Goal: Task Accomplishment & Management: Complete application form

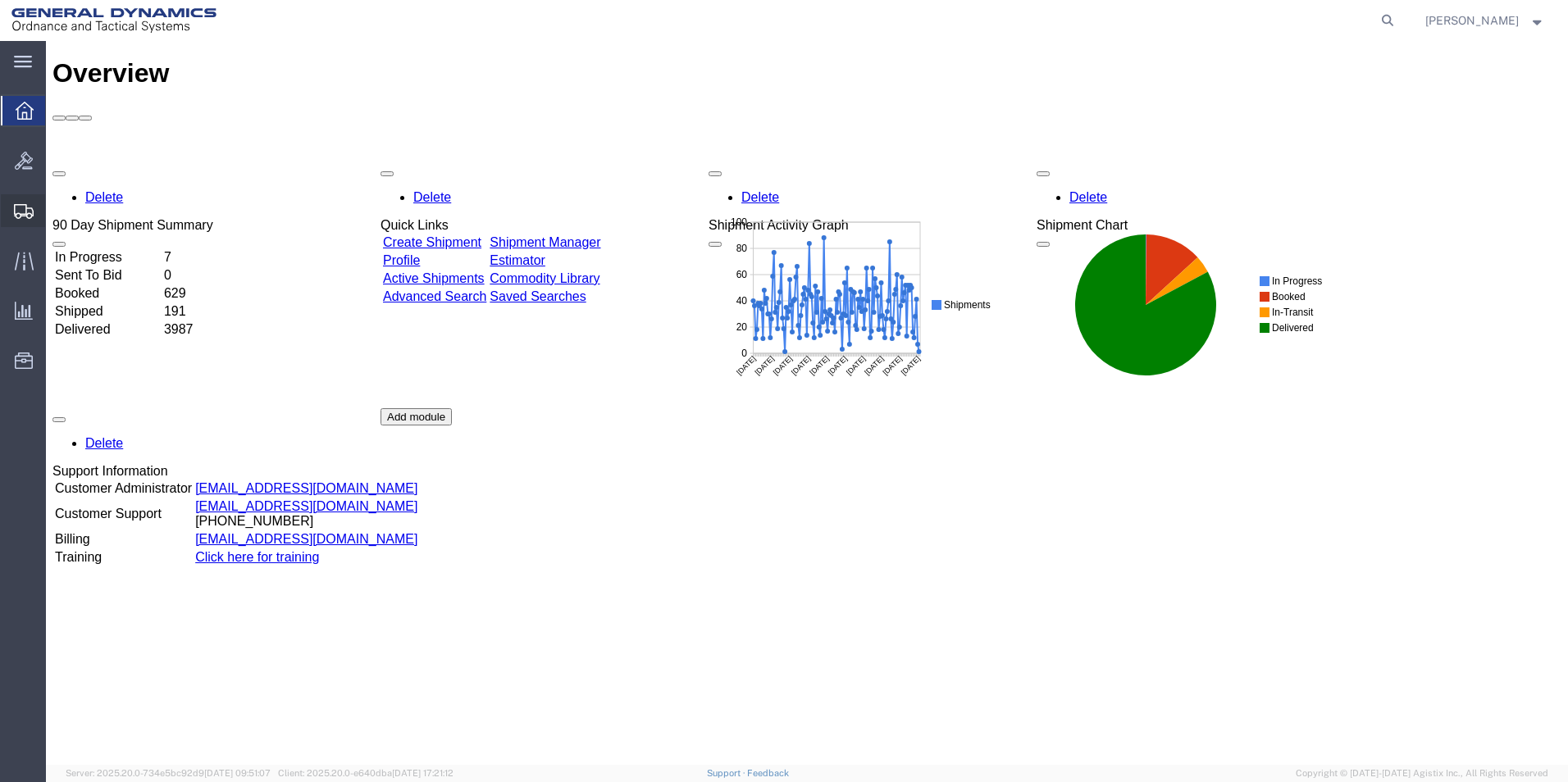
click at [0, 0] on span "Shipment Manager" at bounding box center [0, 0] width 0 height 0
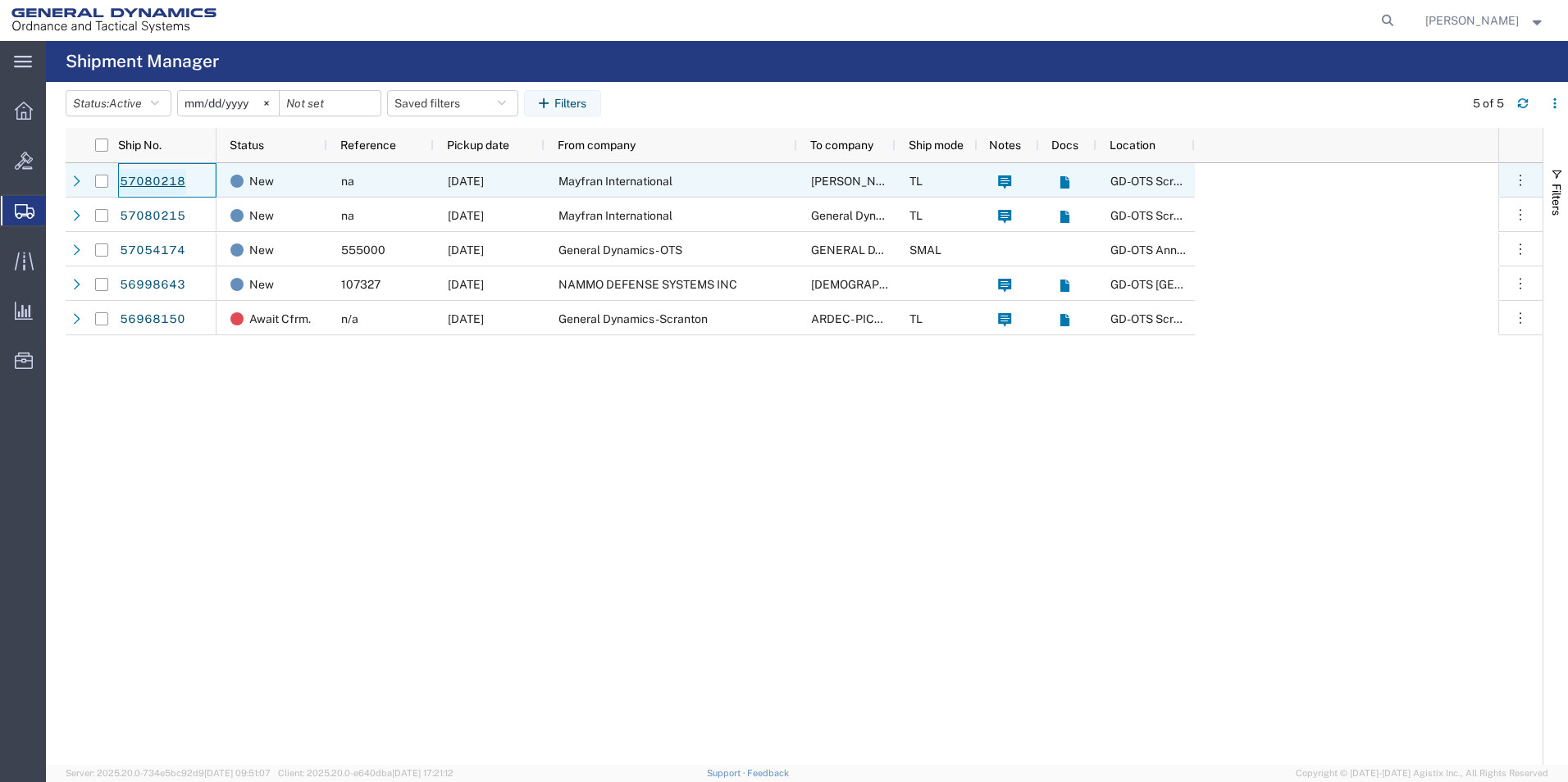
click at [140, 183] on link "57080218" at bounding box center [152, 182] width 67 height 26
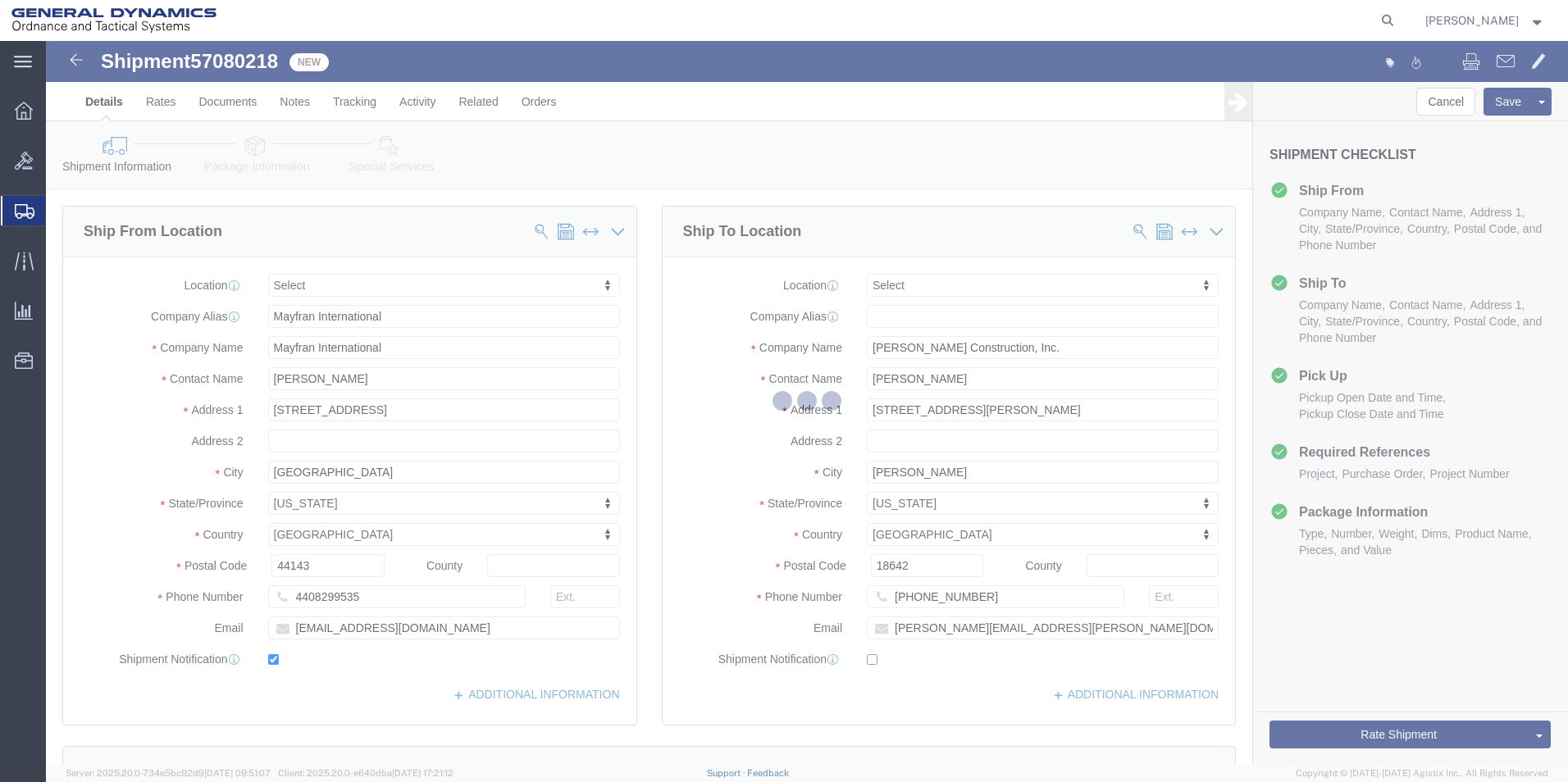
select select
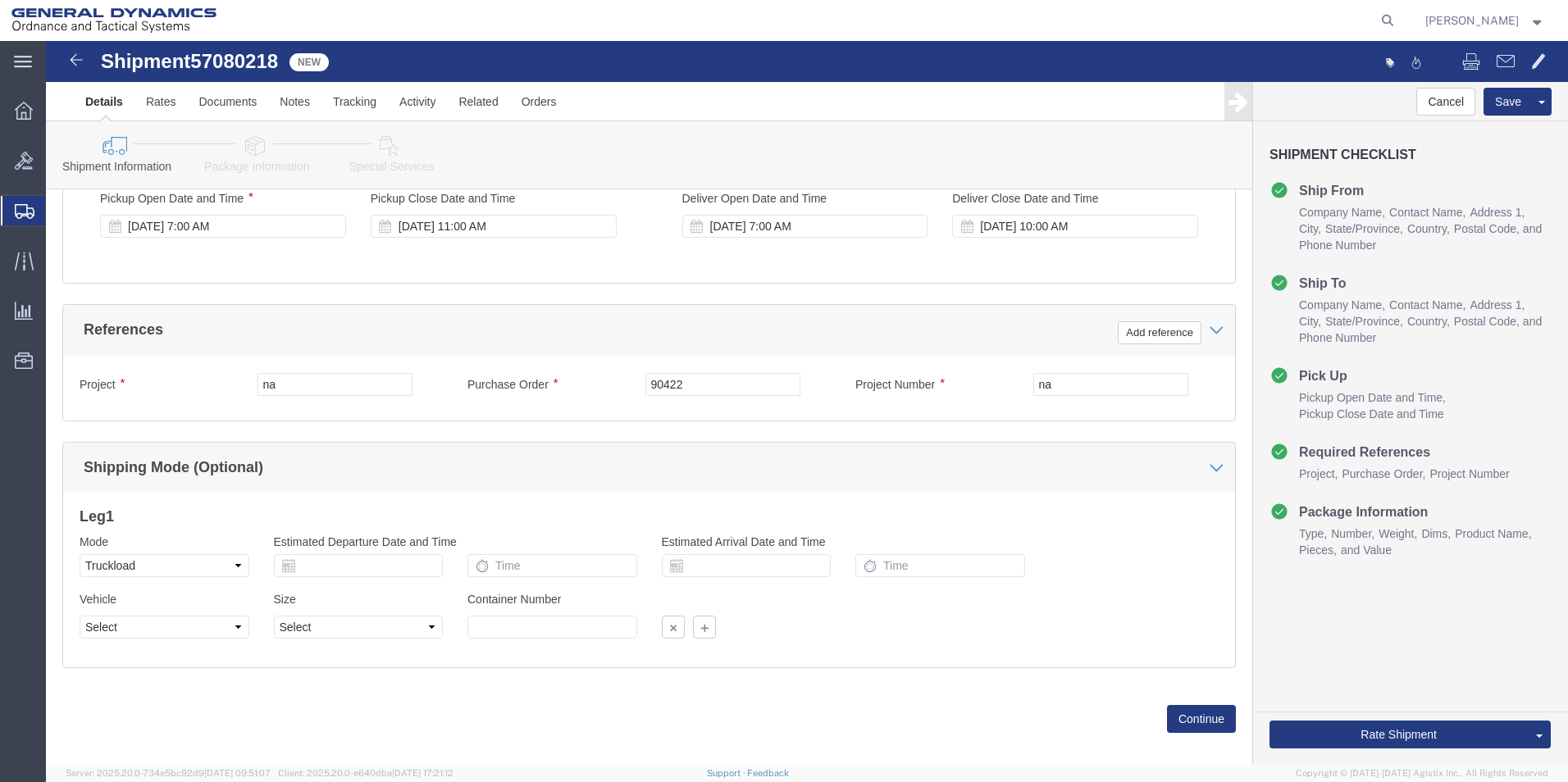
scroll to position [684, 0]
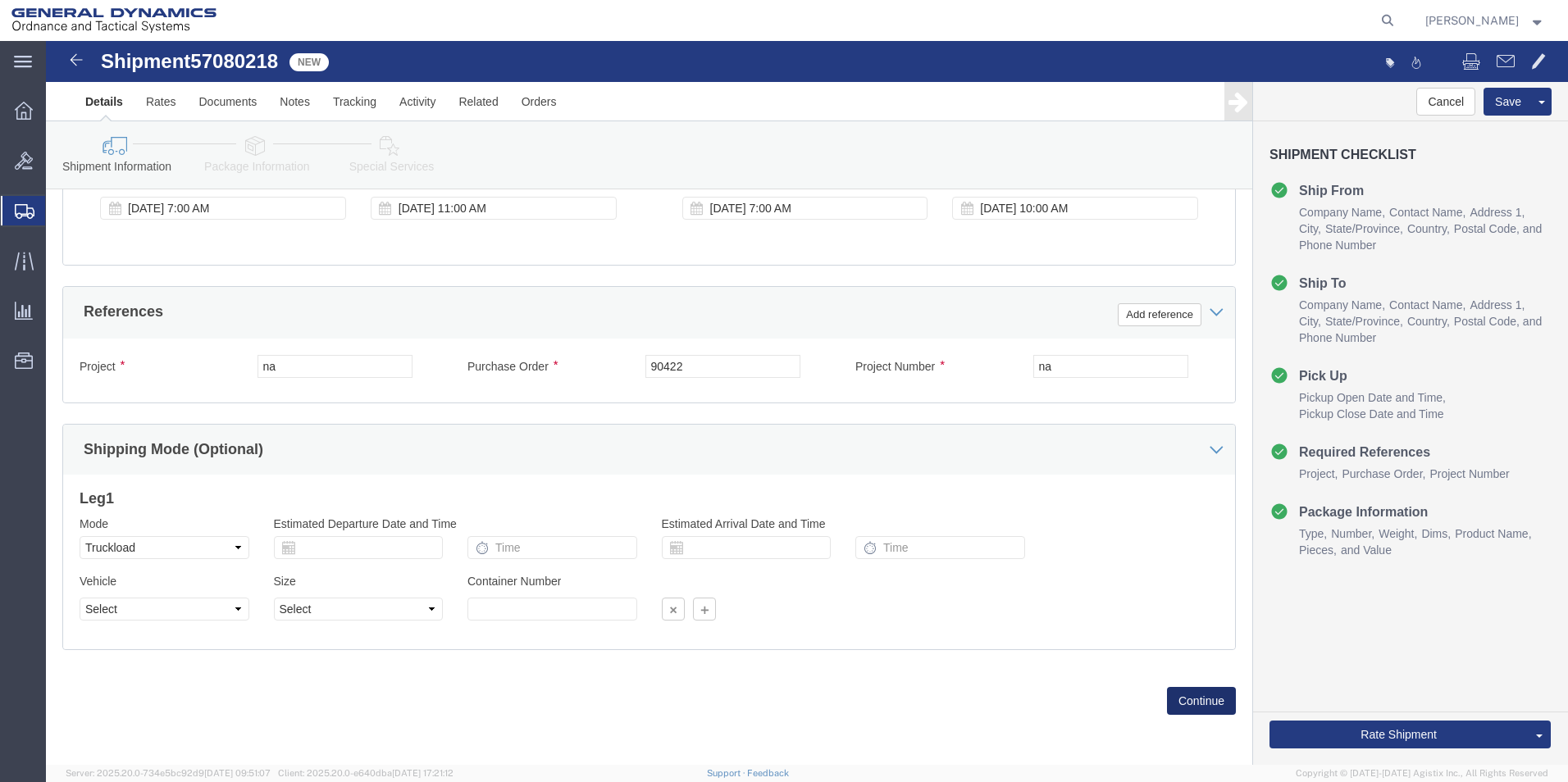
click button "Continue"
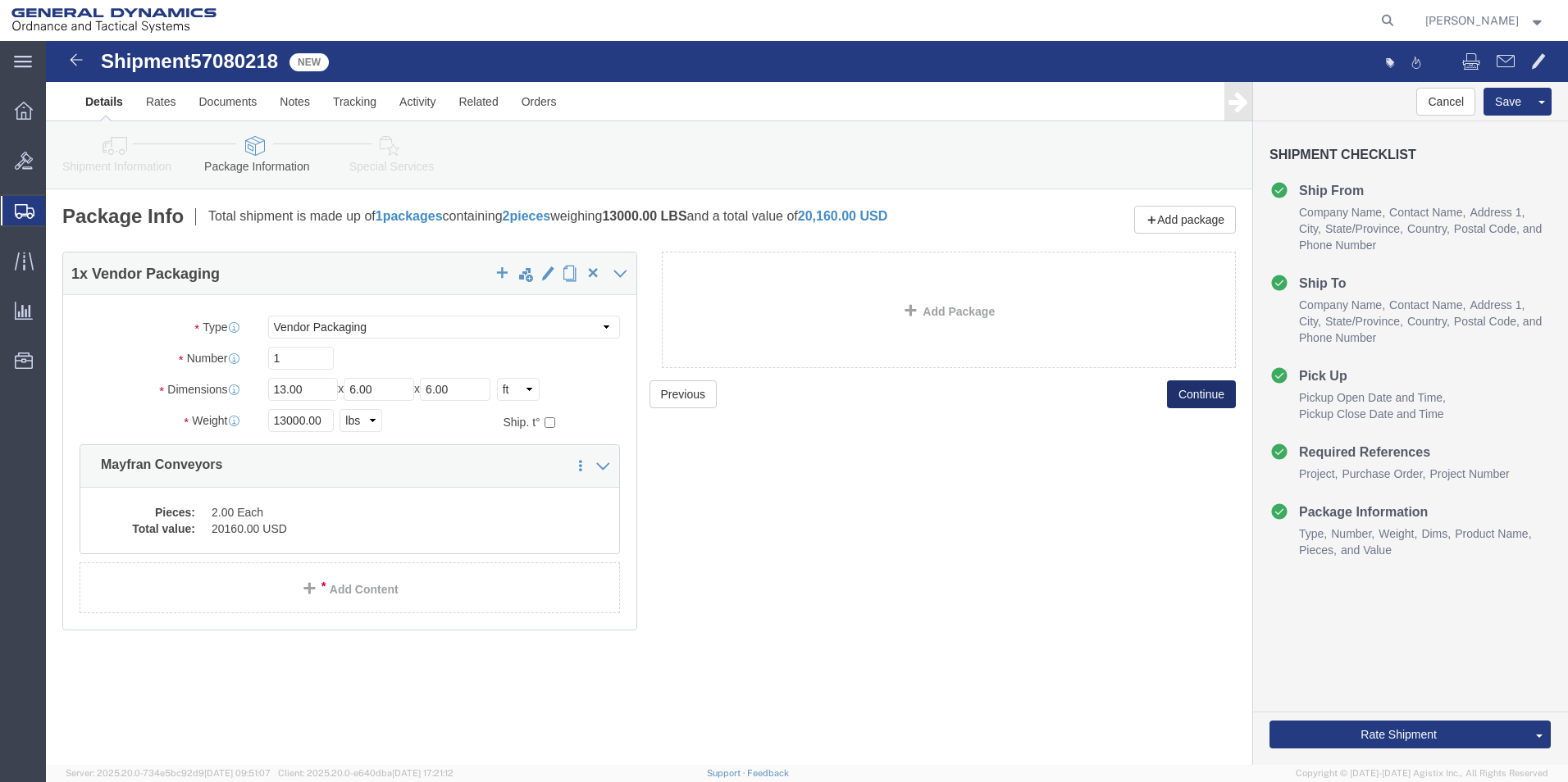
click button "Continue"
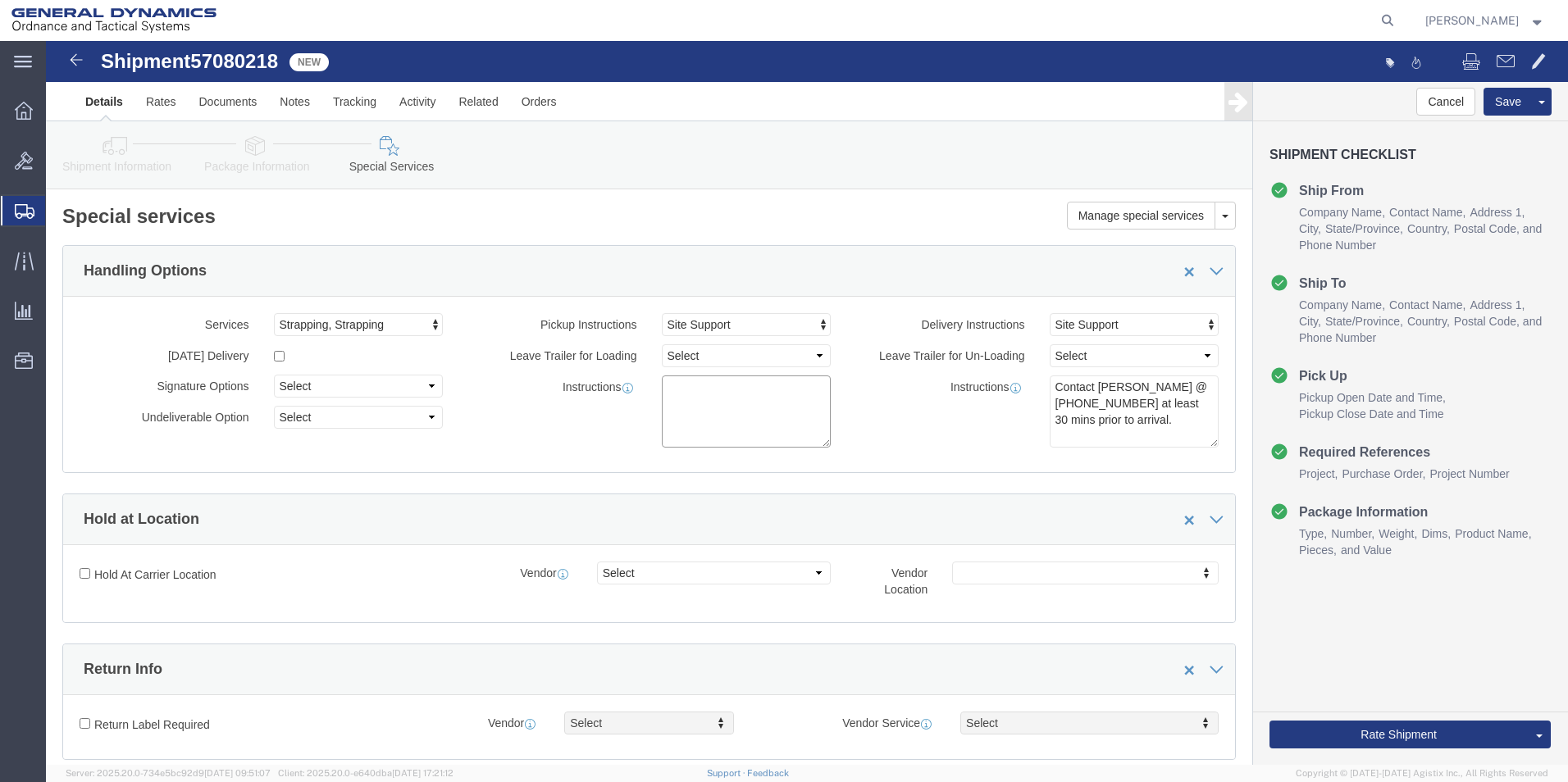
click textarea
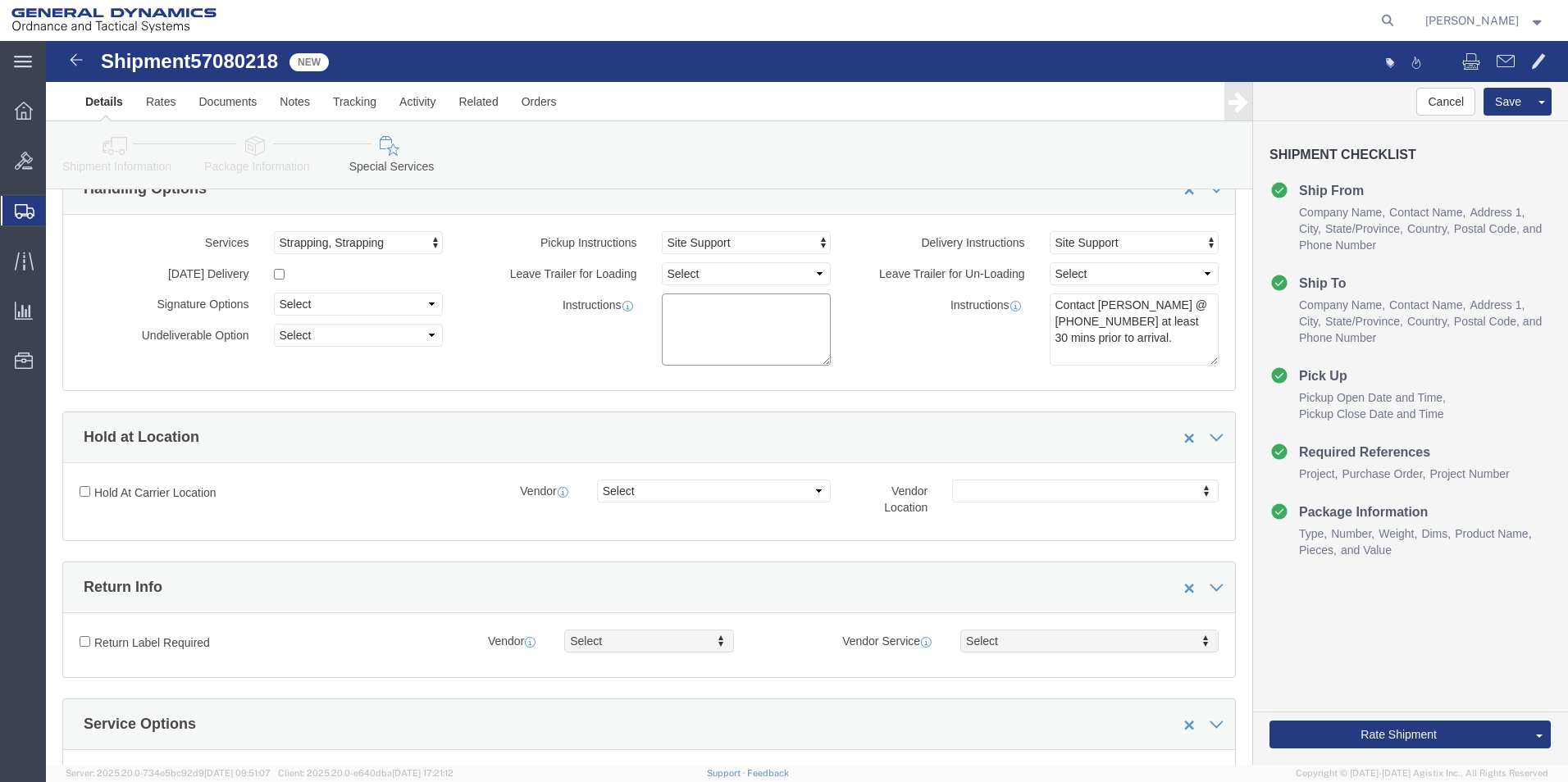
click textarea
paste textarea "57080218"
type textarea "PICKUP WITH BOL# 57080215"
drag, startPoint x: 671, startPoint y: 289, endPoint x: 617, endPoint y: 267, distance: 58.3
click textarea "PICKUP WITH BOL# 57080215"
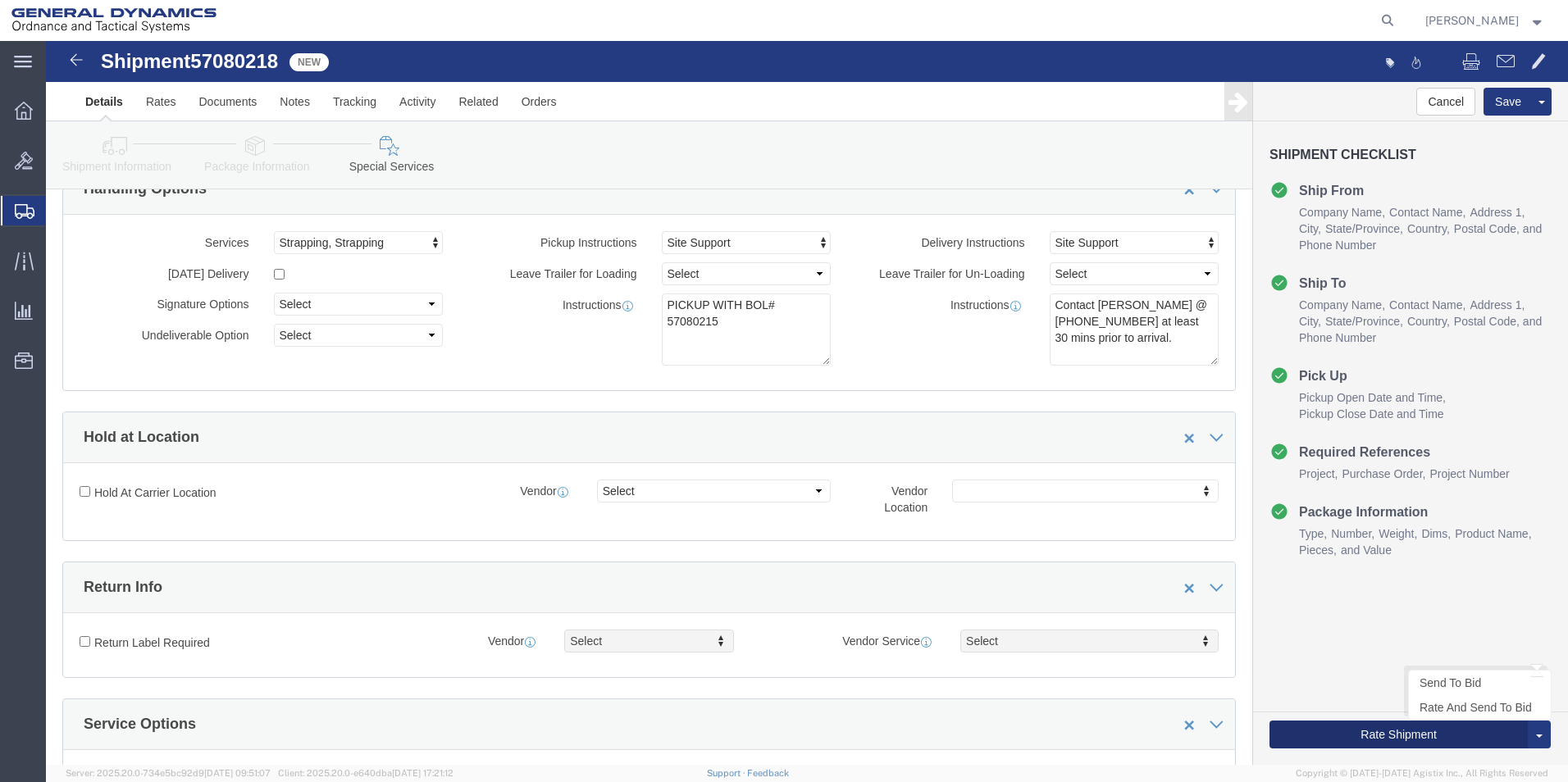
click button "Rate Shipment"
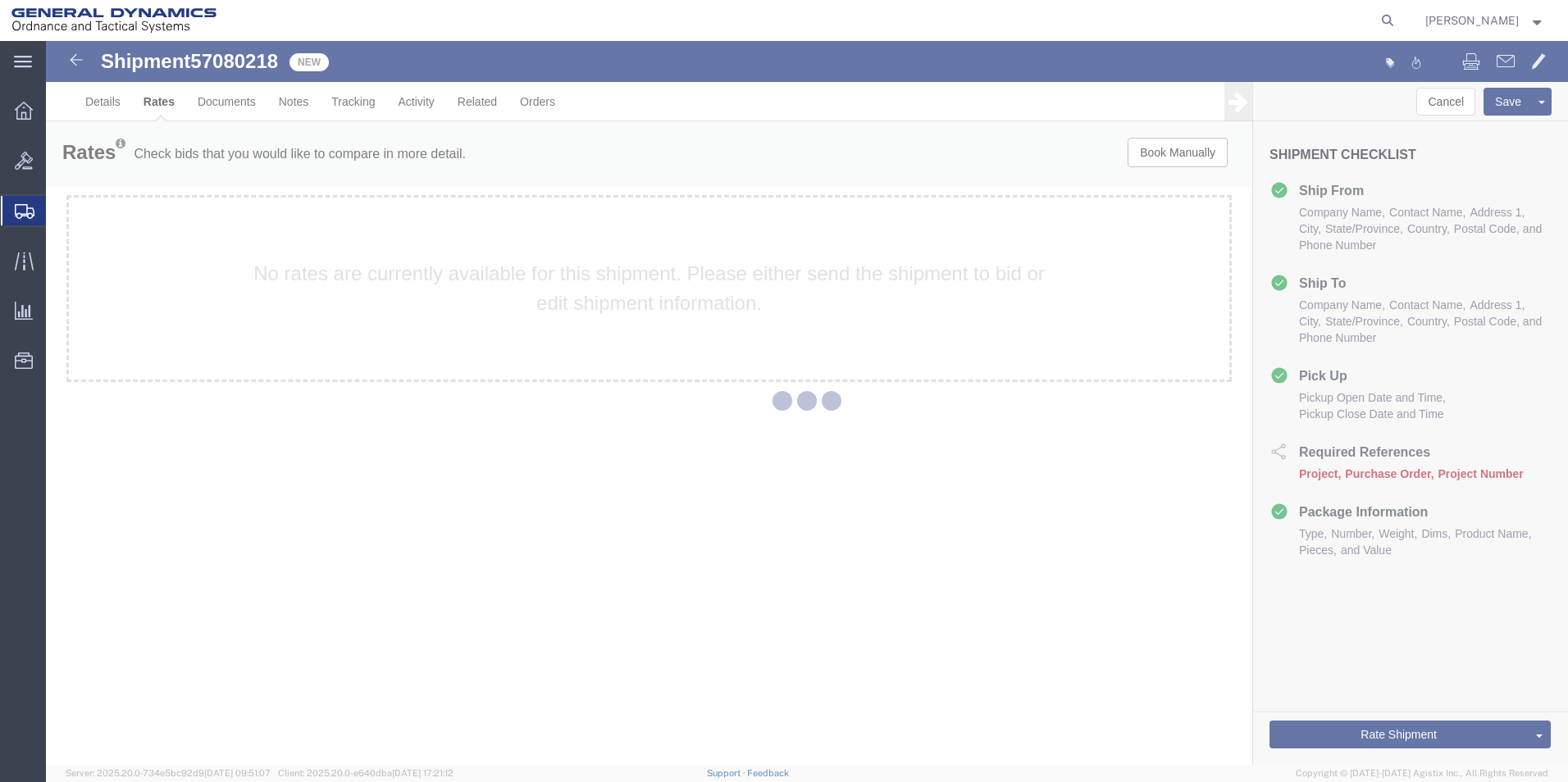
scroll to position [0, 0]
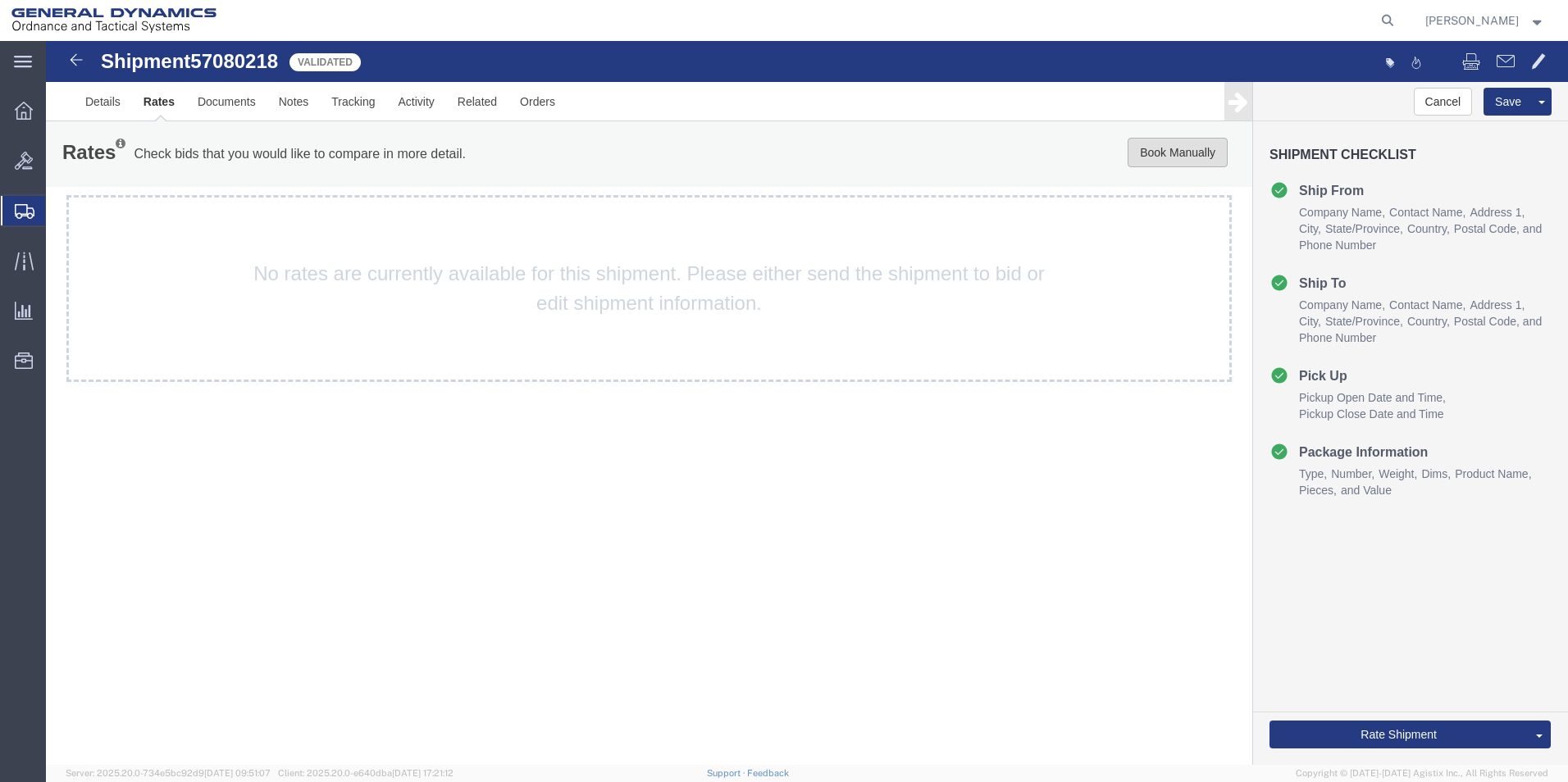
click at [1151, 154] on button "Book Manually" at bounding box center [1178, 152] width 100 height 30
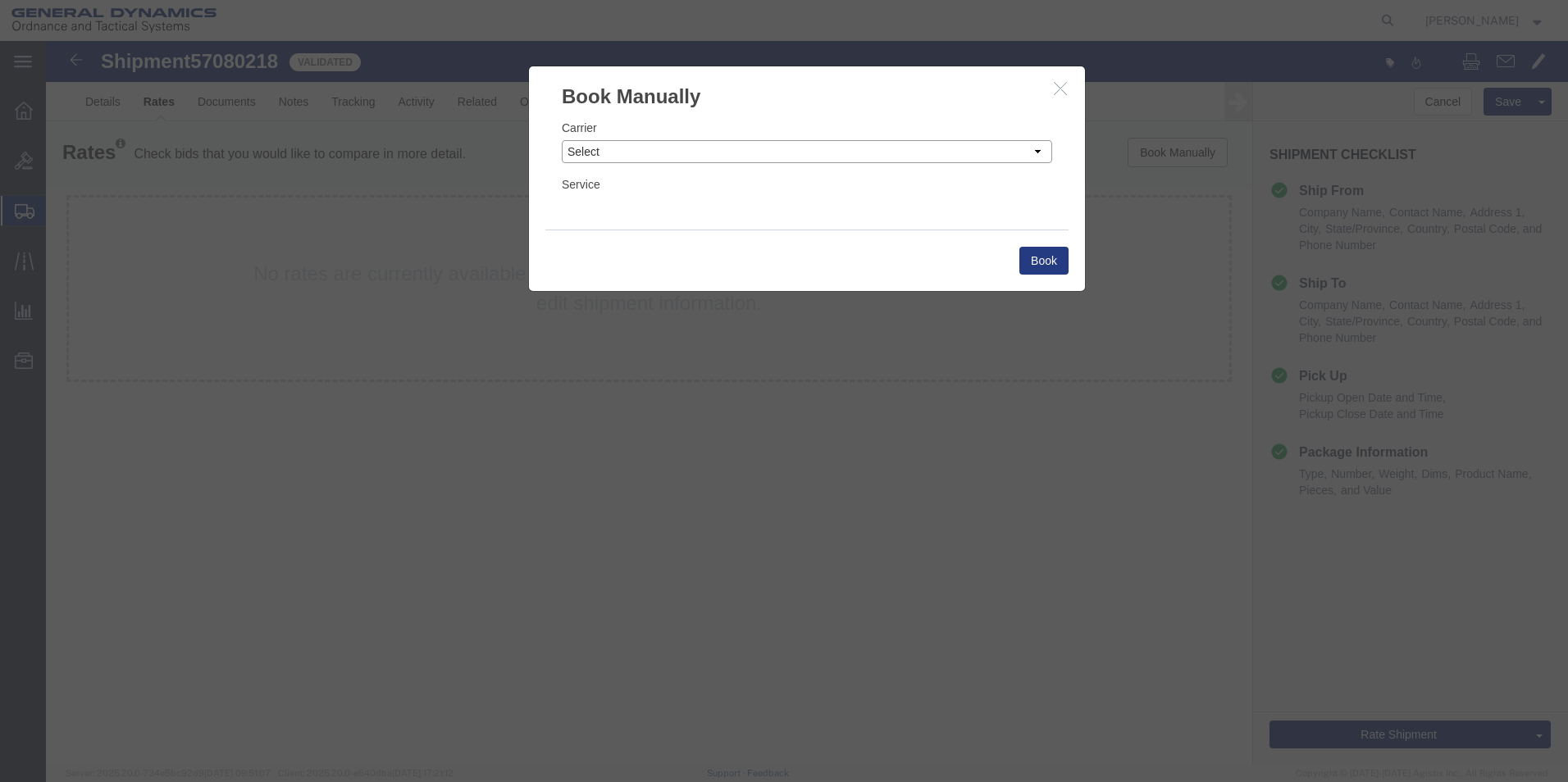
click at [682, 154] on select "Select Add New Carrier (and default service) AATCO Advanced Fluid Systems Airga…" at bounding box center [807, 151] width 490 height 23
select select "7817"
click at [562, 140] on select "Select Add New Carrier (and default service) AATCO Advanced Fluid Systems Airga…" at bounding box center [807, 151] width 490 height 23
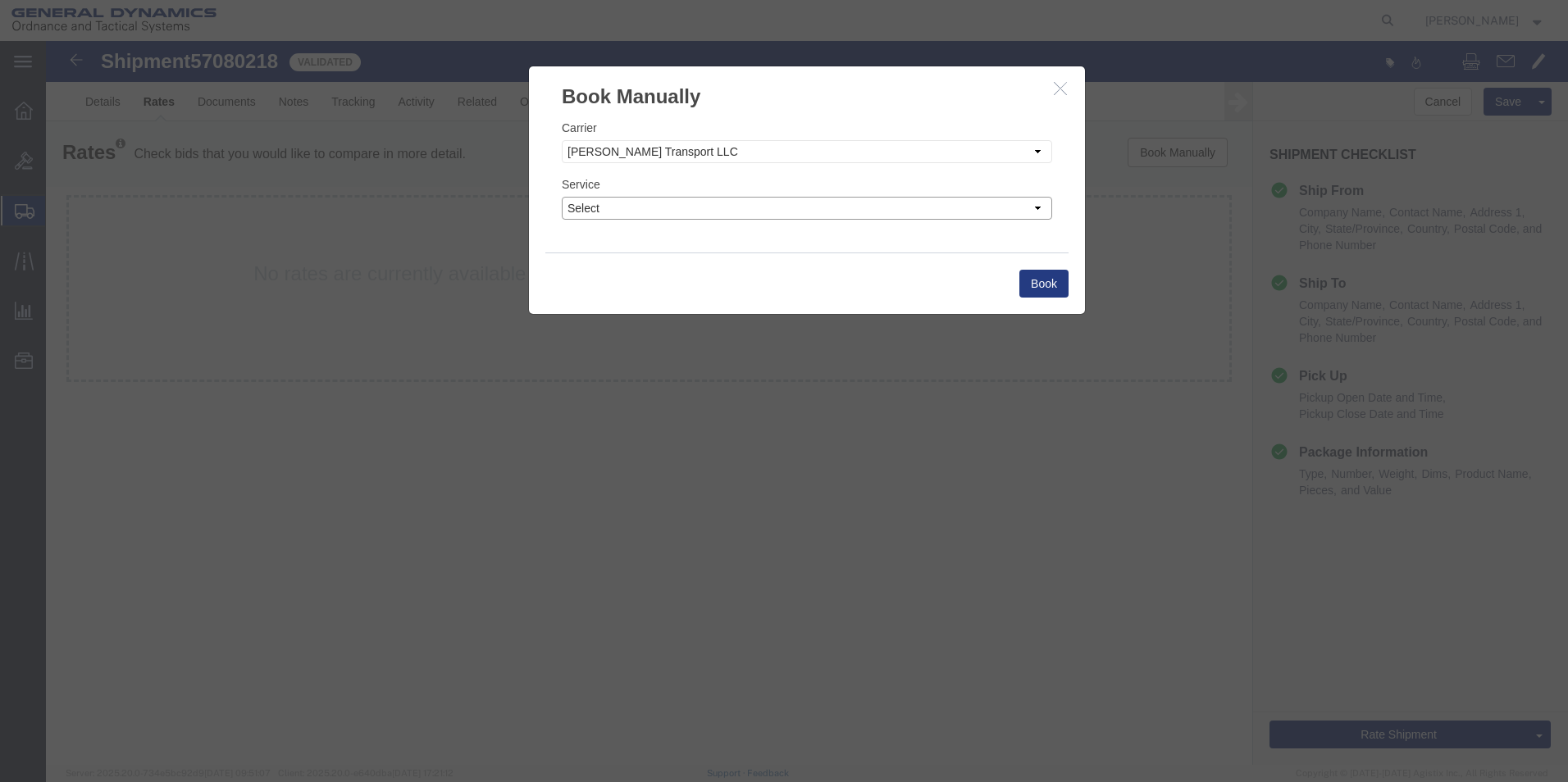
click at [633, 204] on select "Select Flatbed Standard LTL Standard TL" at bounding box center [807, 207] width 490 height 23
select select "38709"
click at [562, 196] on select "Select Flatbed Standard LTL Standard TL" at bounding box center [807, 207] width 490 height 23
click at [1032, 284] on button "Book" at bounding box center [1044, 284] width 49 height 28
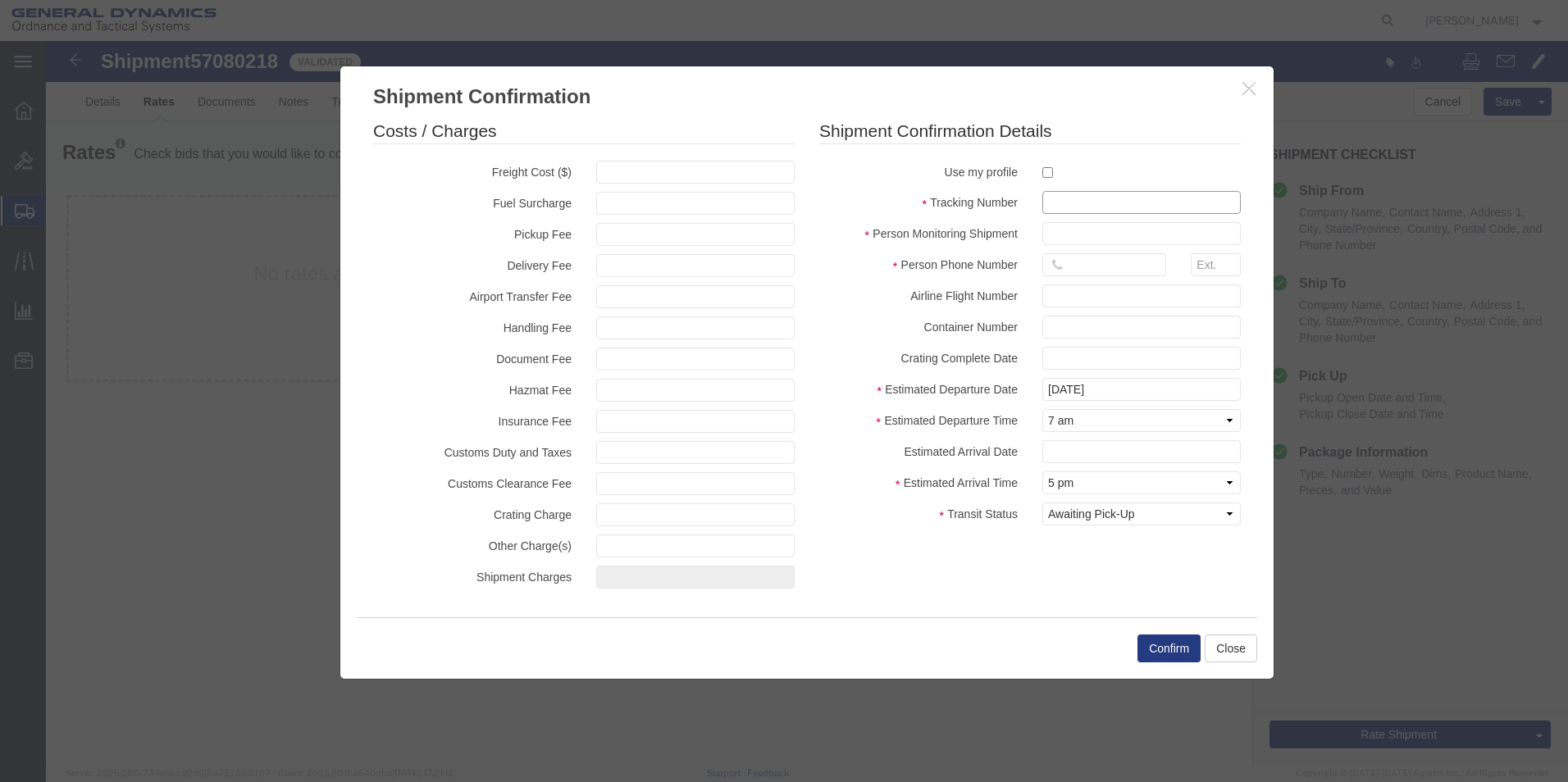
click at [1066, 204] on input "text" at bounding box center [1141, 202] width 198 height 23
type input "57080218"
type input "[PERSON_NAME]"
type input "5703401140"
click at [940, 429] on label "Estimated Departure Time" at bounding box center [918, 418] width 223 height 19
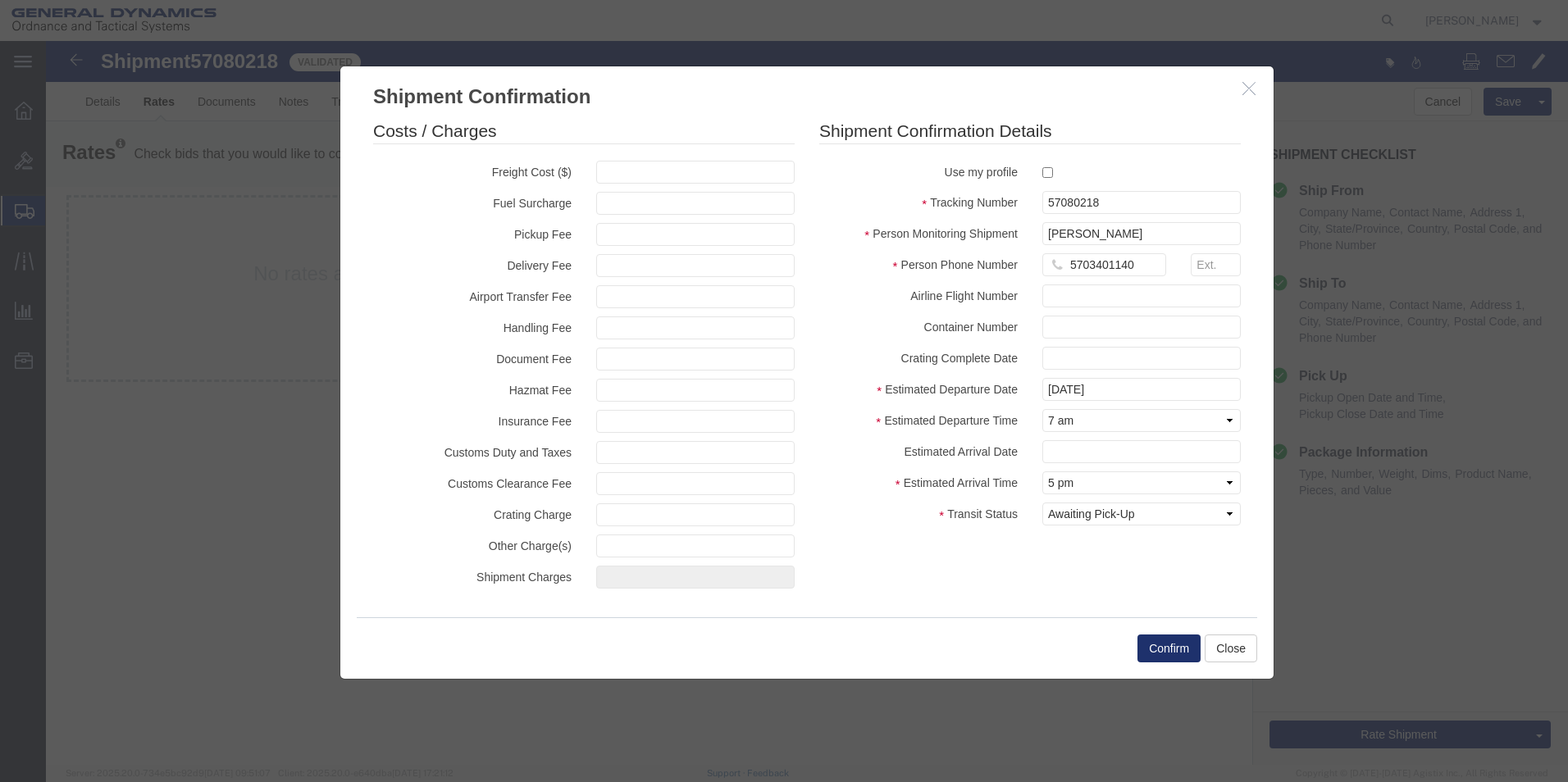
click at [1160, 646] on button "Confirm" at bounding box center [1168, 648] width 63 height 28
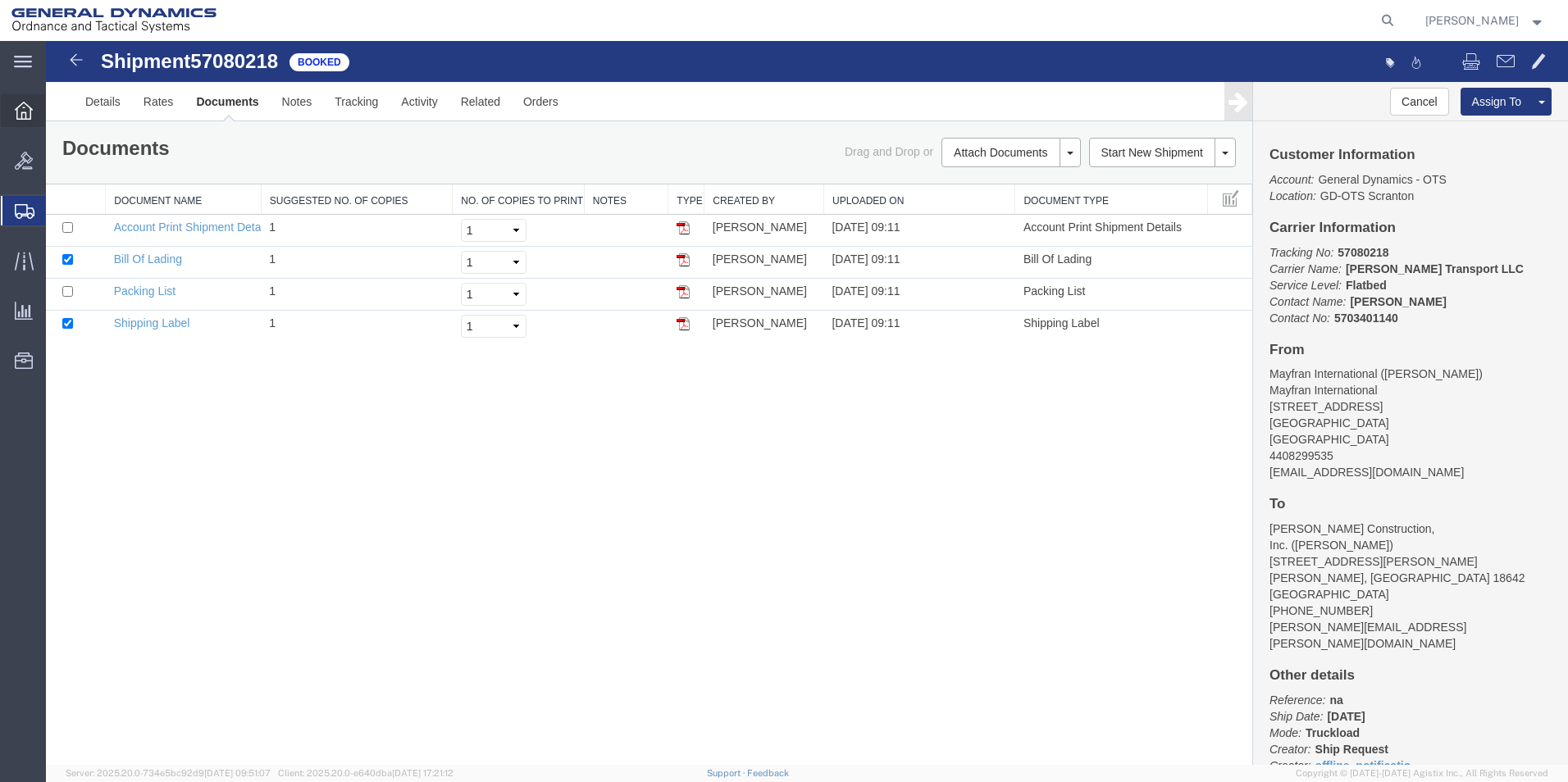
click at [23, 111] on icon at bounding box center [23, 110] width 18 height 18
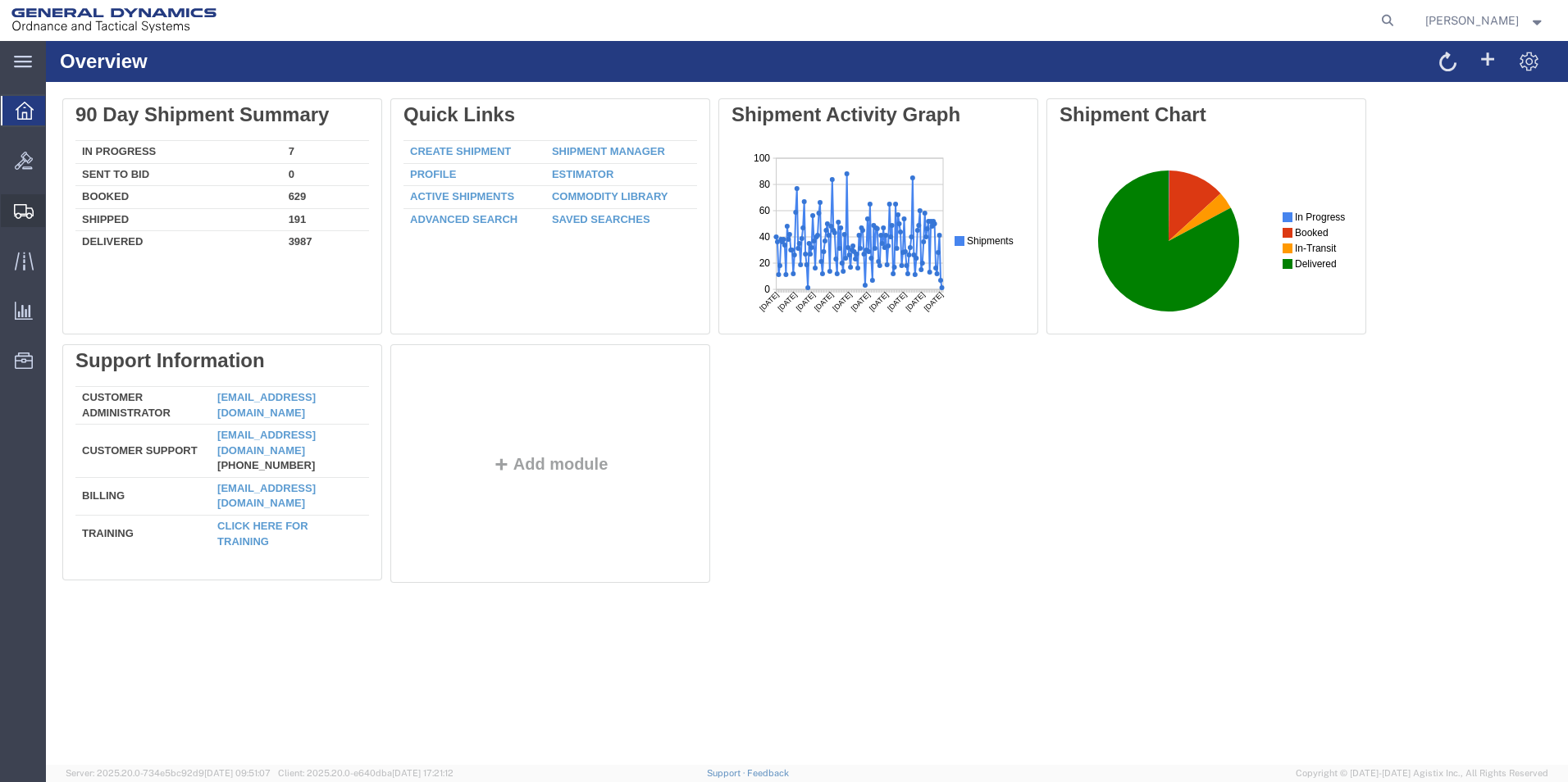
click at [0, 0] on span "Shipment Manager" at bounding box center [0, 0] width 0 height 0
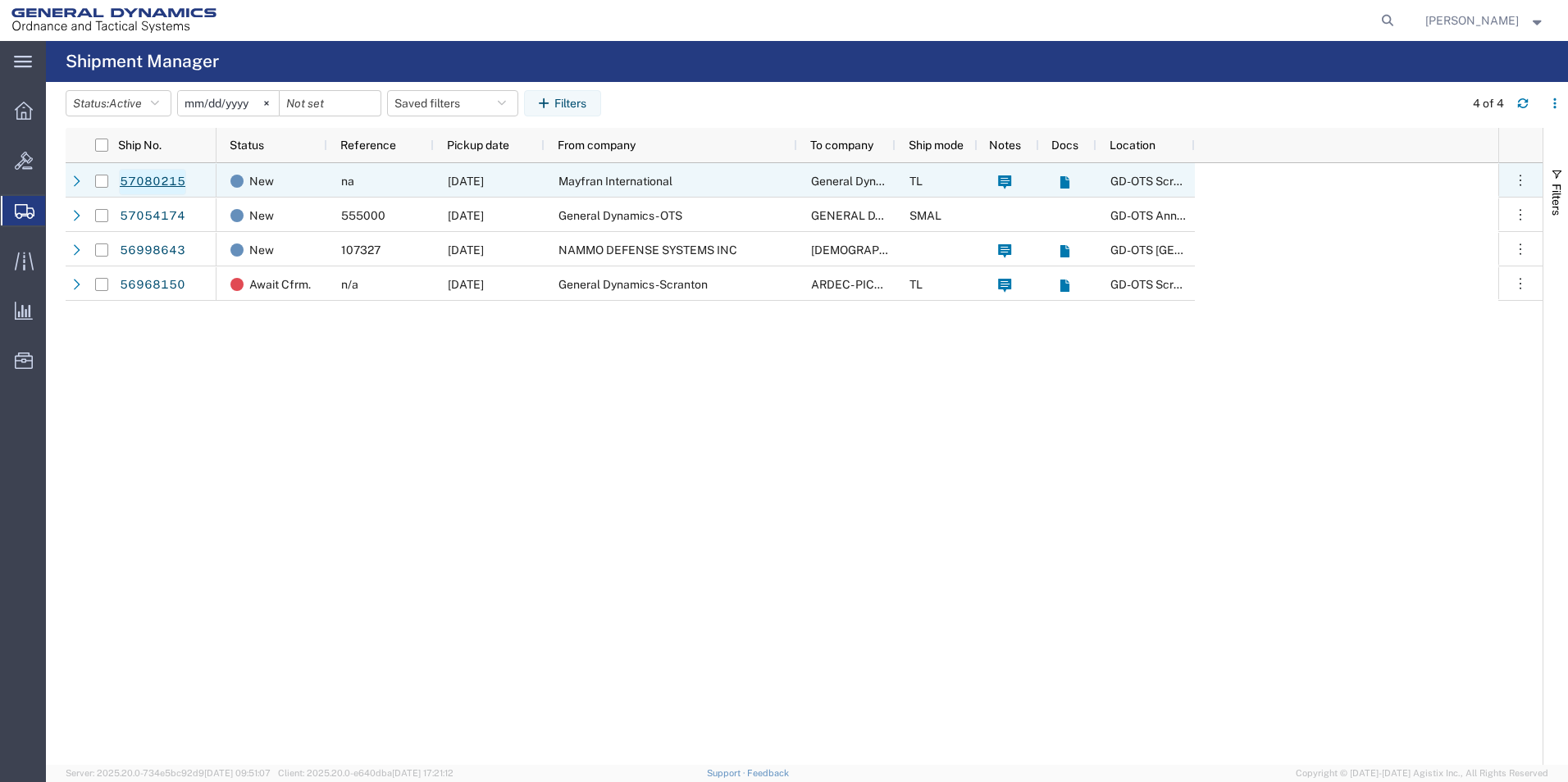
click at [146, 176] on link "57080215" at bounding box center [152, 182] width 67 height 26
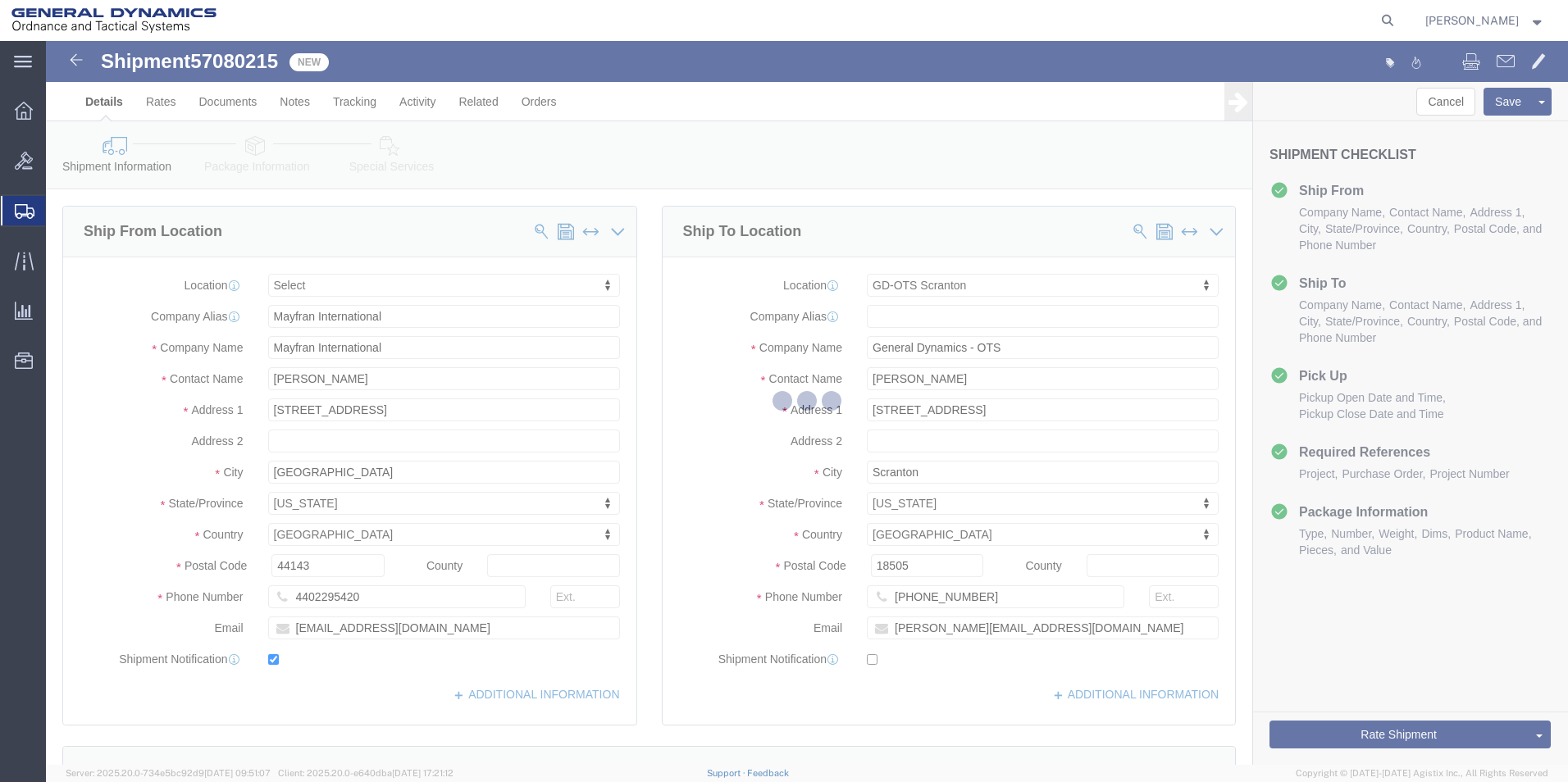
select select
select select "309"
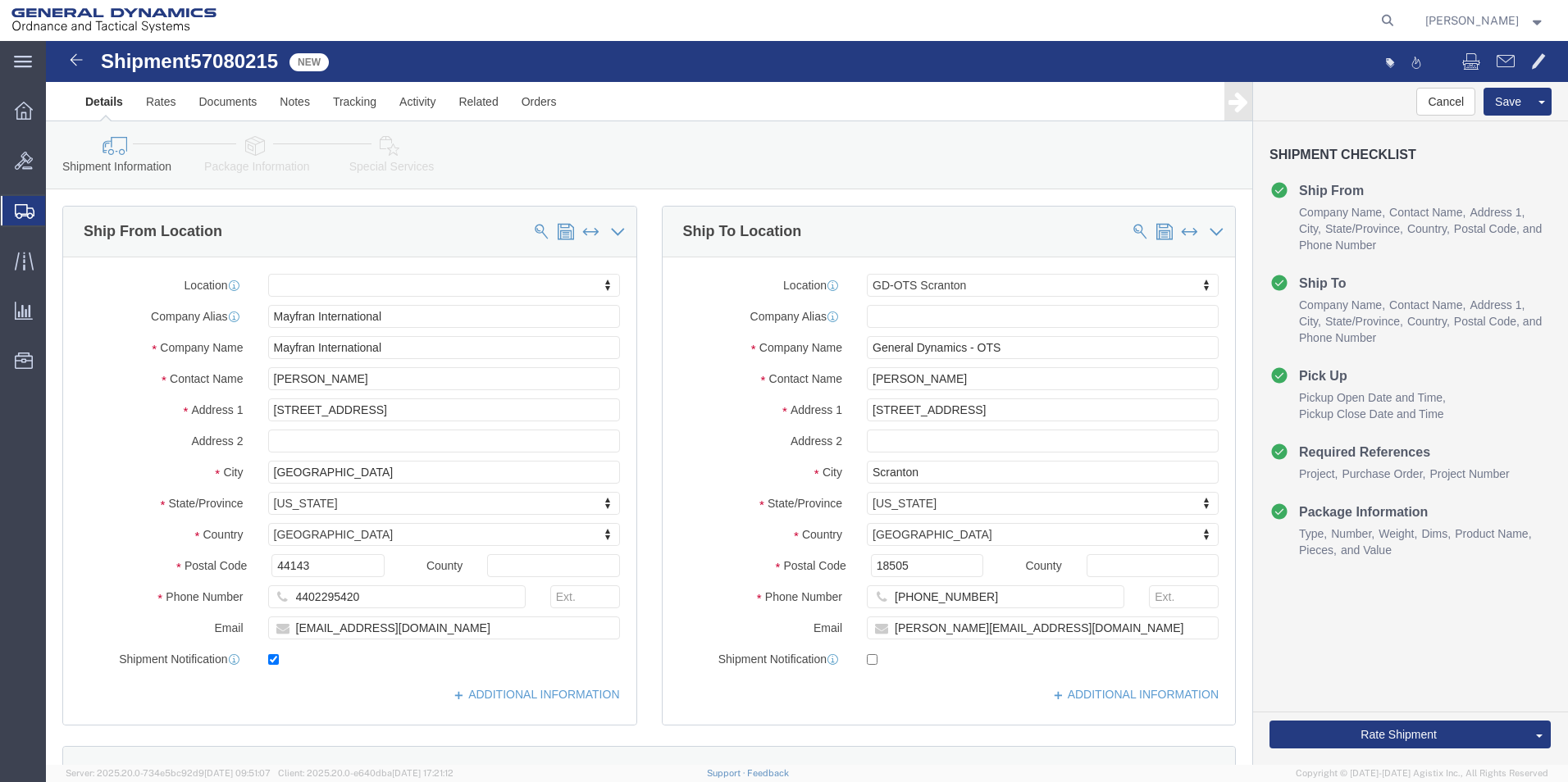
click at [1394, 20] on icon at bounding box center [1387, 20] width 23 height 23
click at [967, 19] on input "57080215" at bounding box center [1126, 20] width 499 height 39
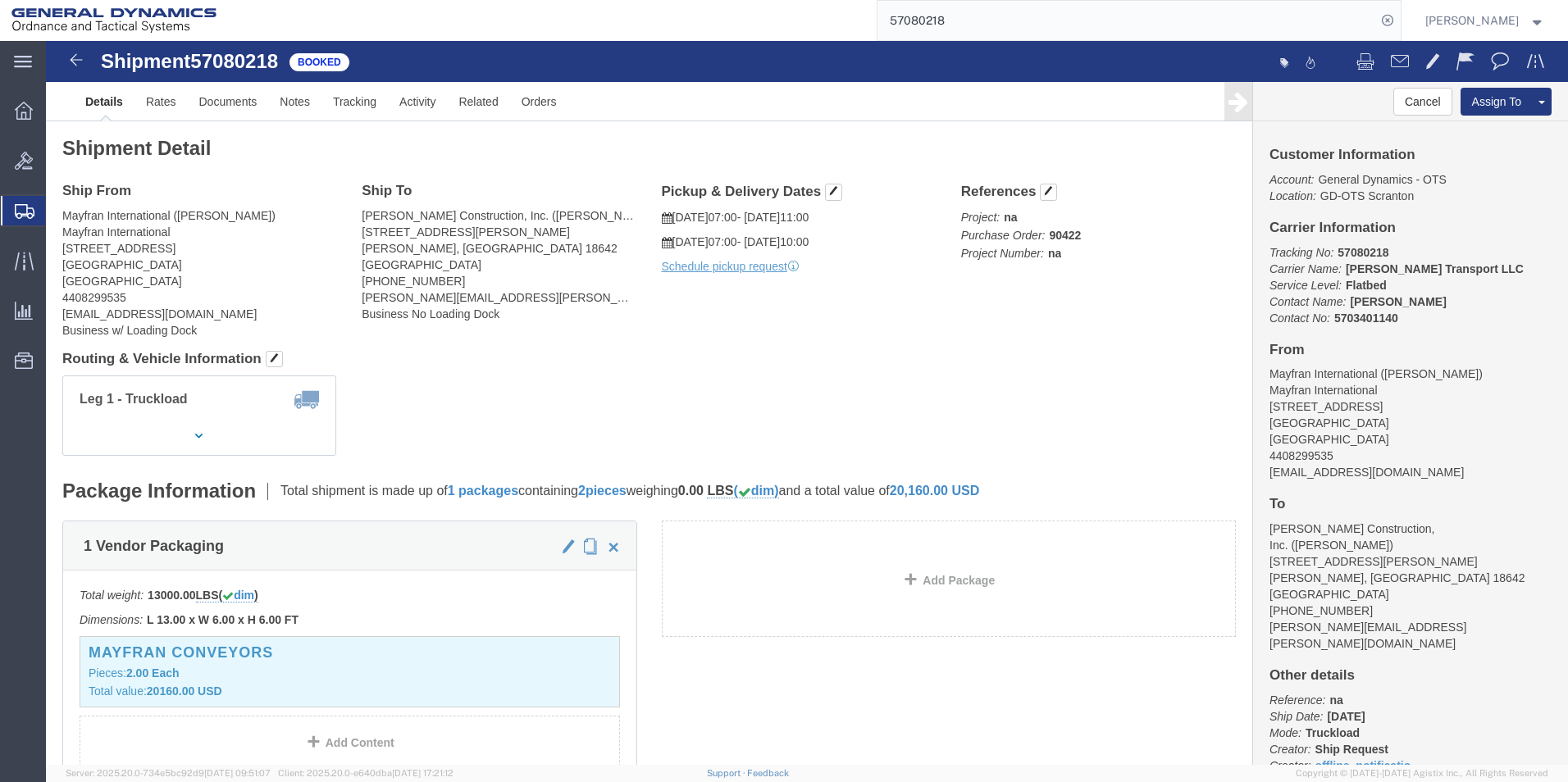
click at [1032, 23] on input "57080218" at bounding box center [1126, 20] width 499 height 39
type input "57080215"
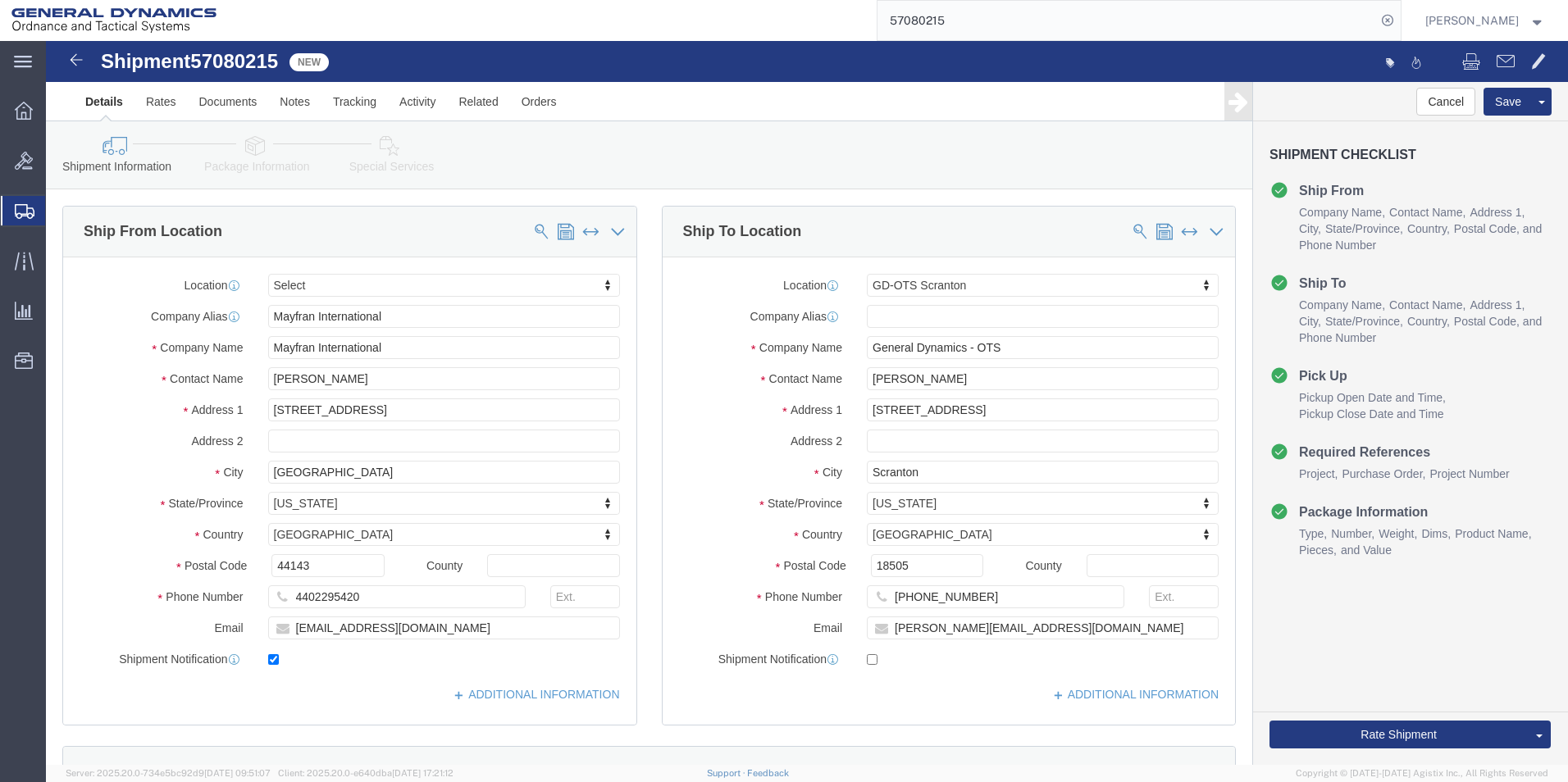
select select "309"
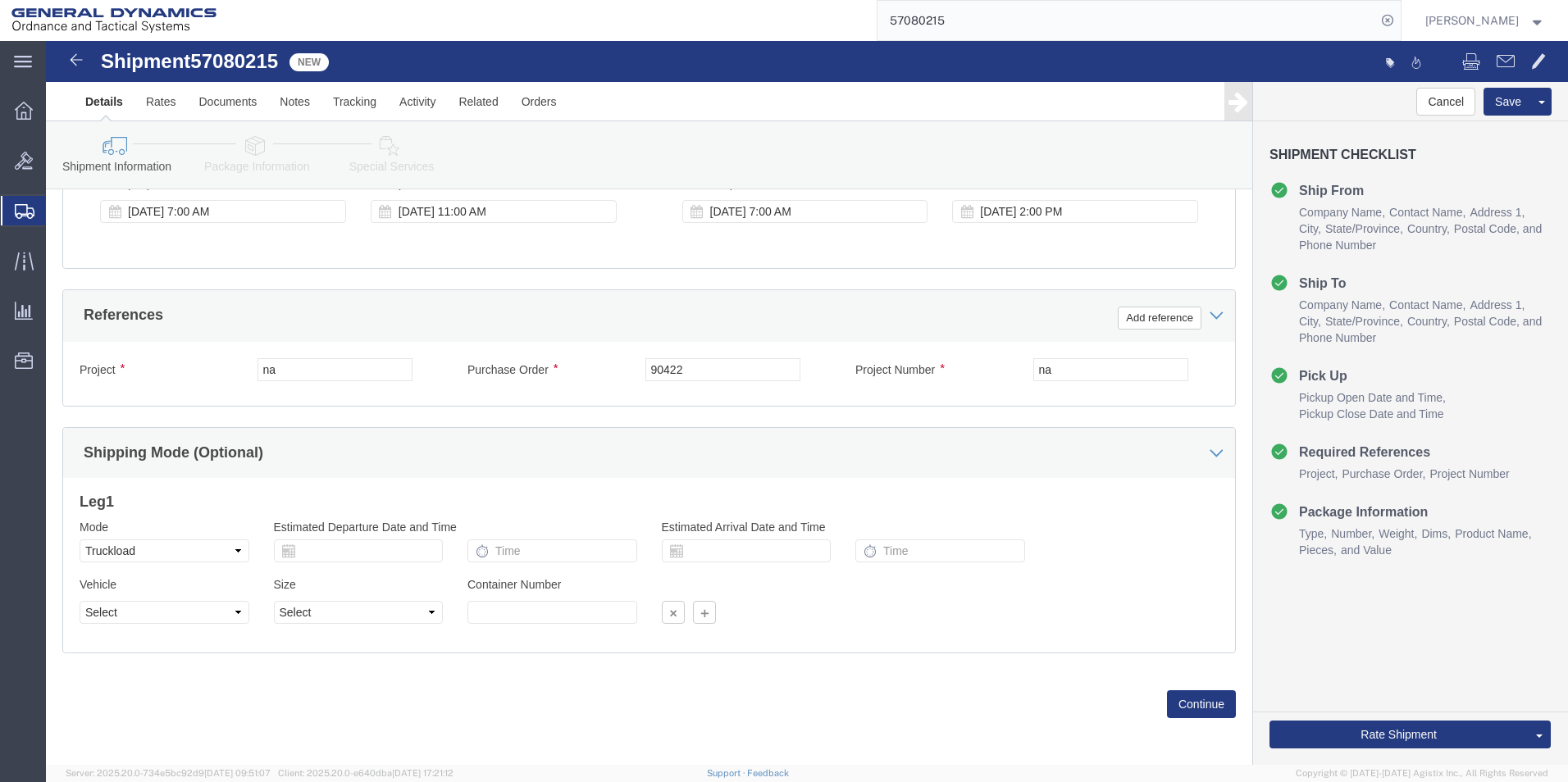
scroll to position [684, 0]
click button "Continue"
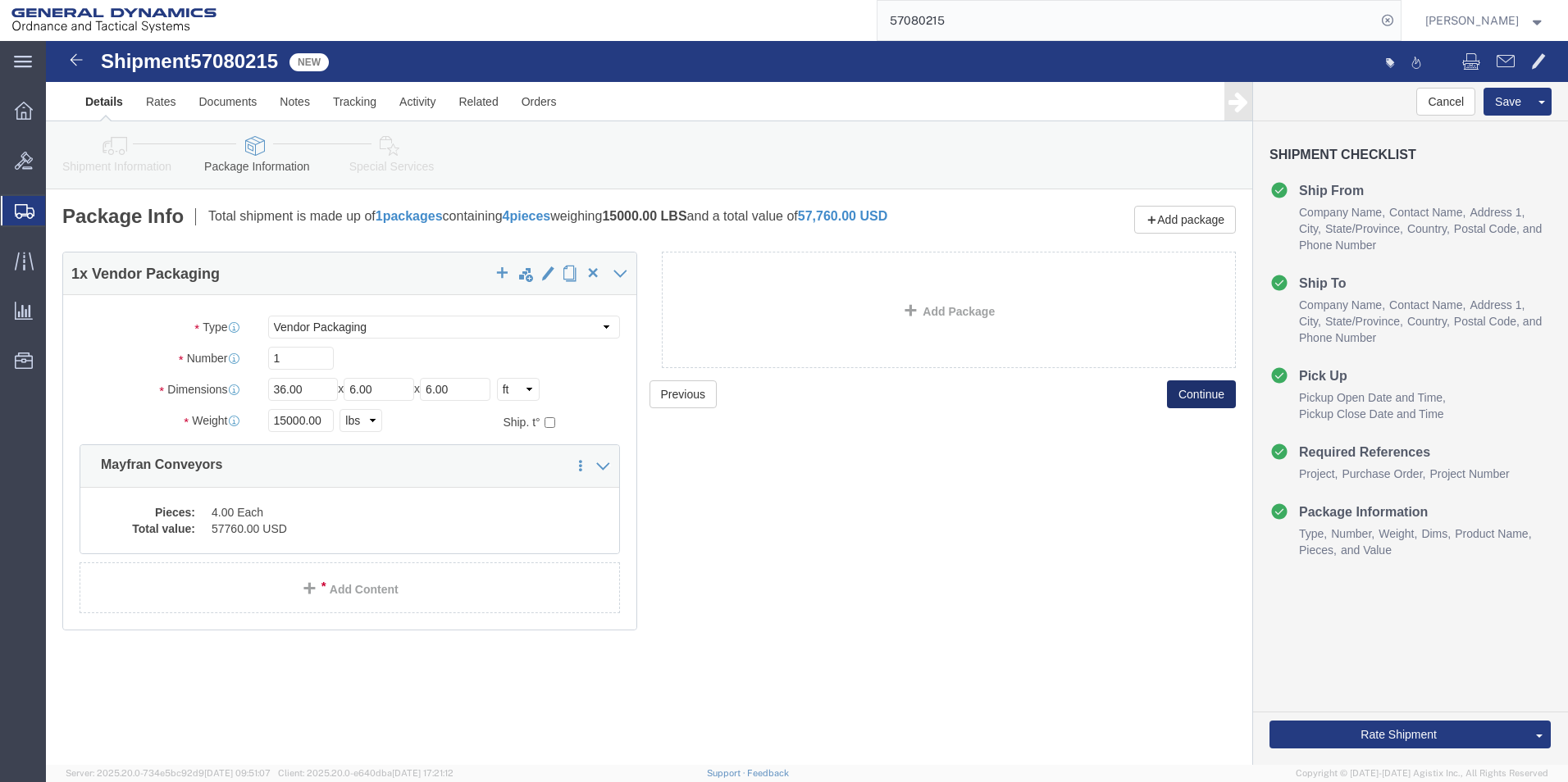
click button "Continue"
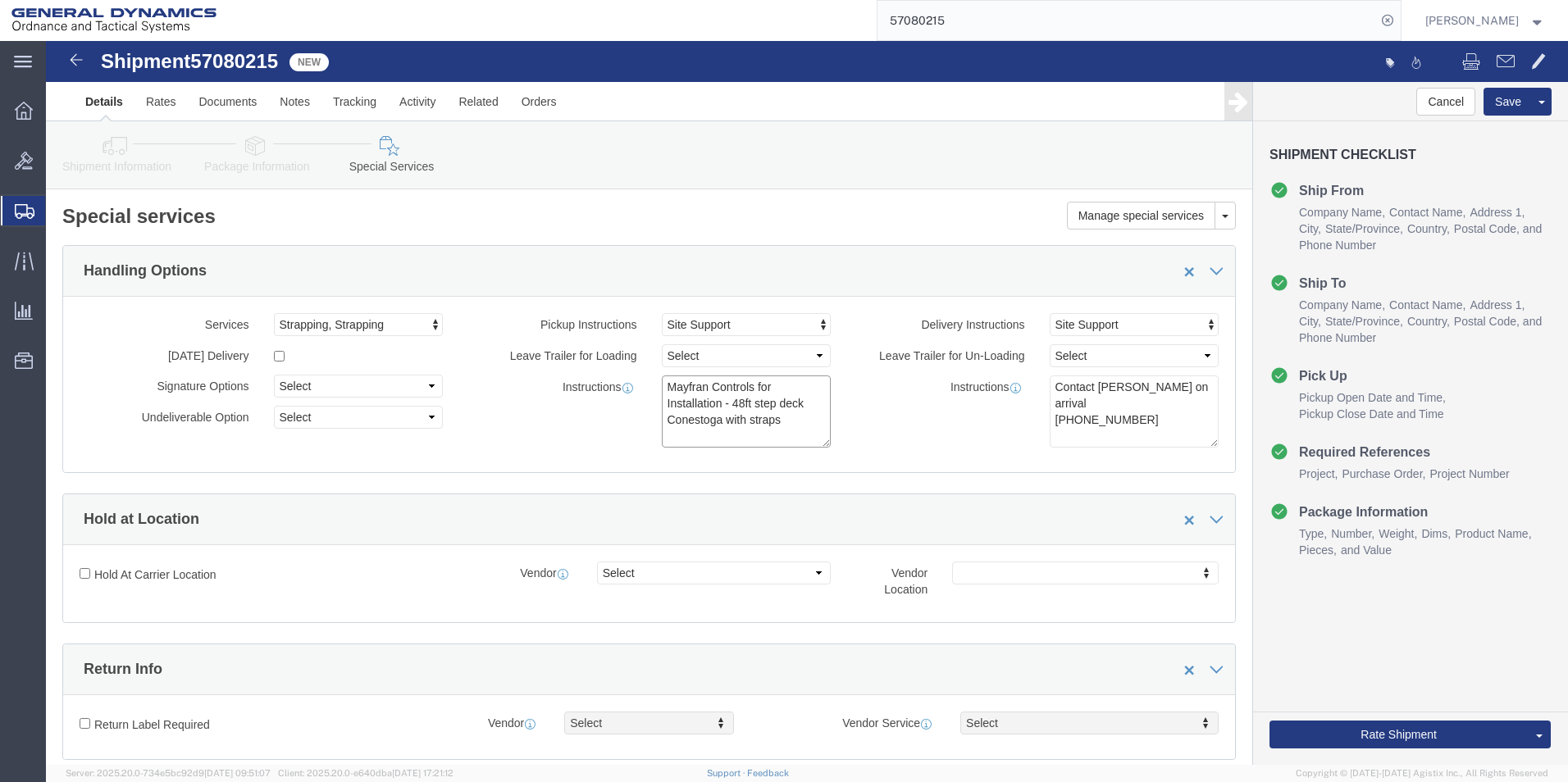
click textarea "Mayfran Controls for Installation - 48ft step deck Conestoga with straps"
paste textarea "PICKUP WITH BOL# 57080215"
type textarea "Mayfran Controls for Installation - 48ft step deck Conestoga with straps PICKUP…"
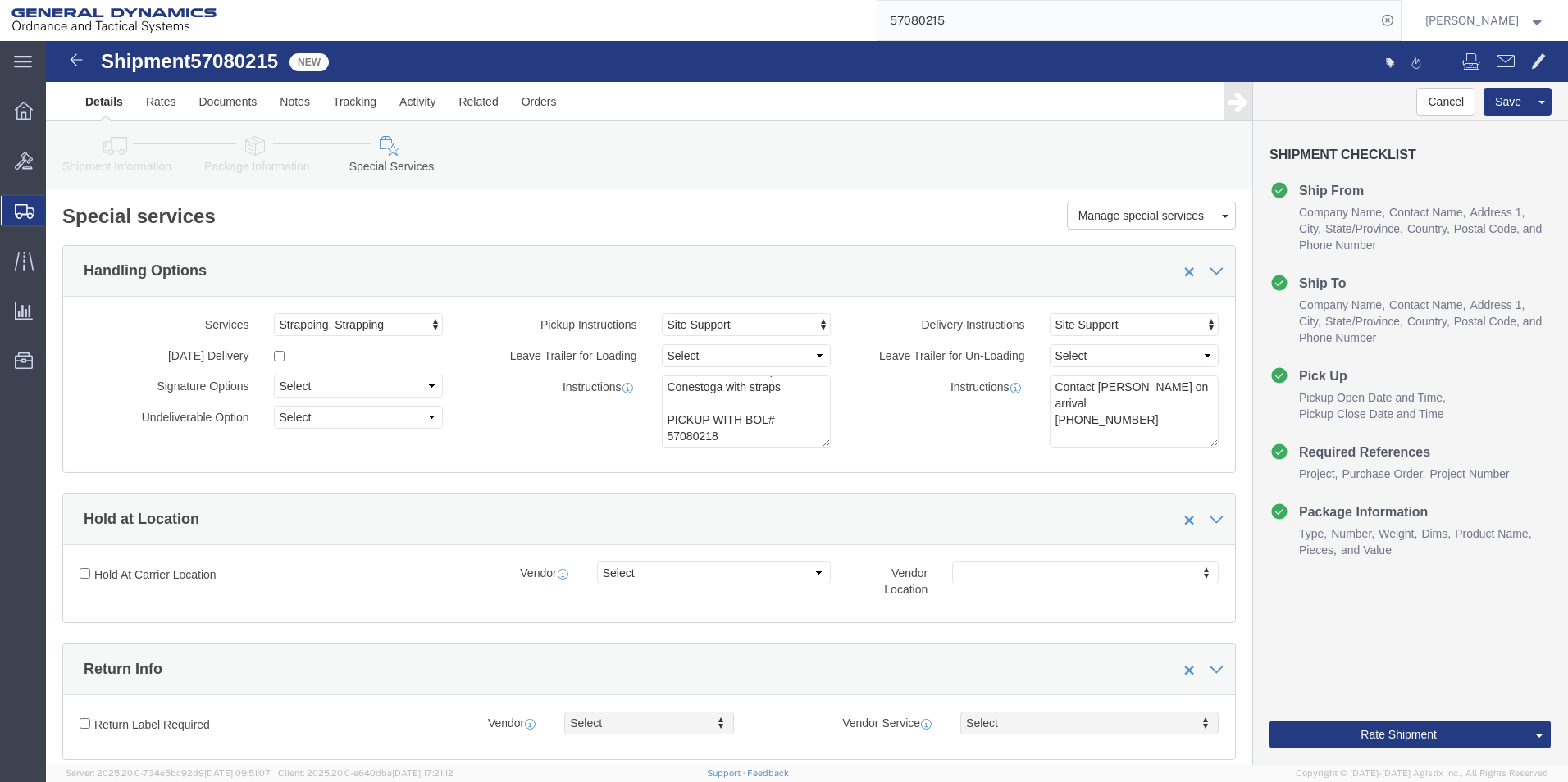
click div "Services Strapping, Strapping Air Ride Truck Blanket Wrap Carnet Consolidated S…"
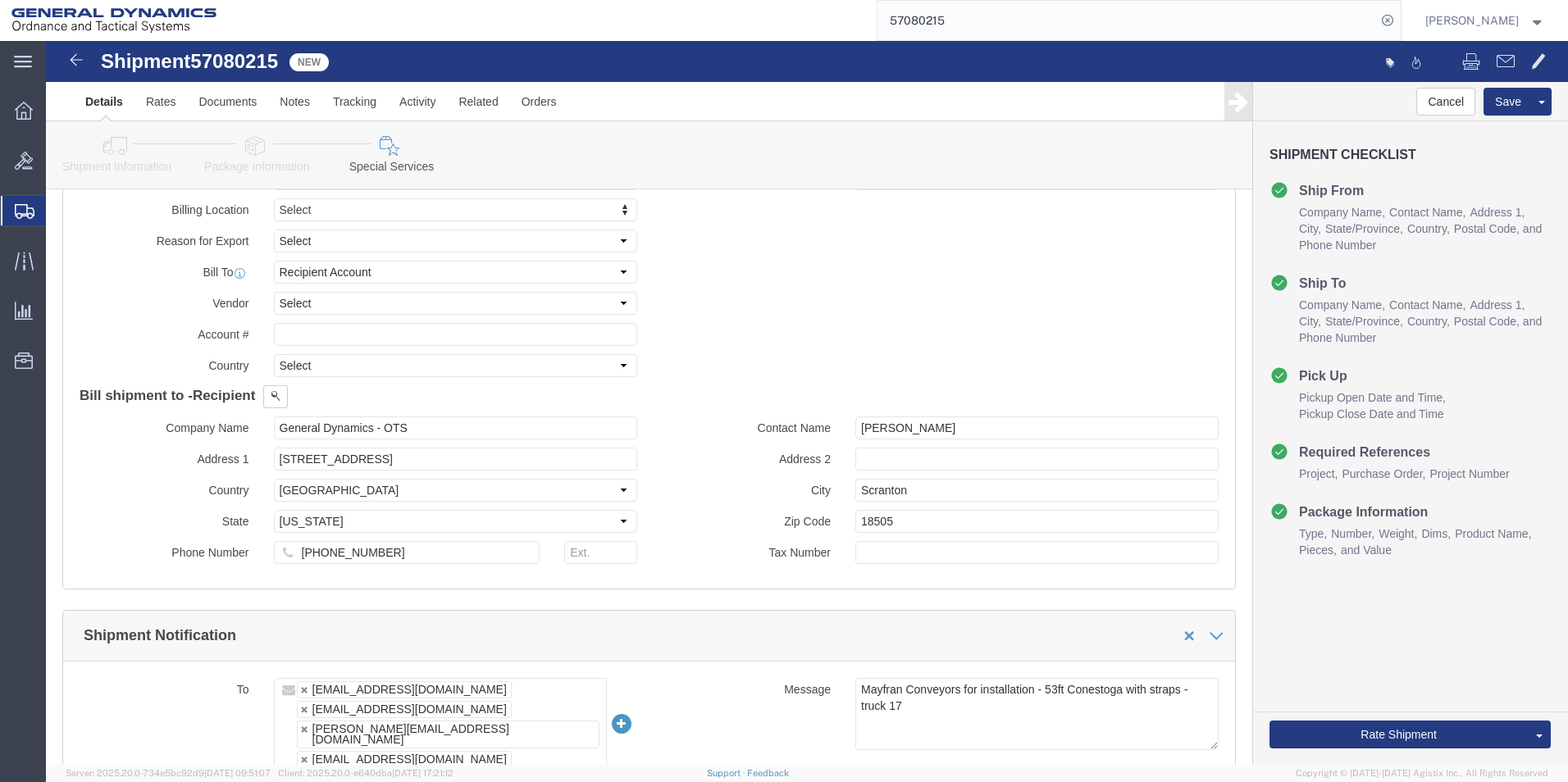
scroll to position [901, 0]
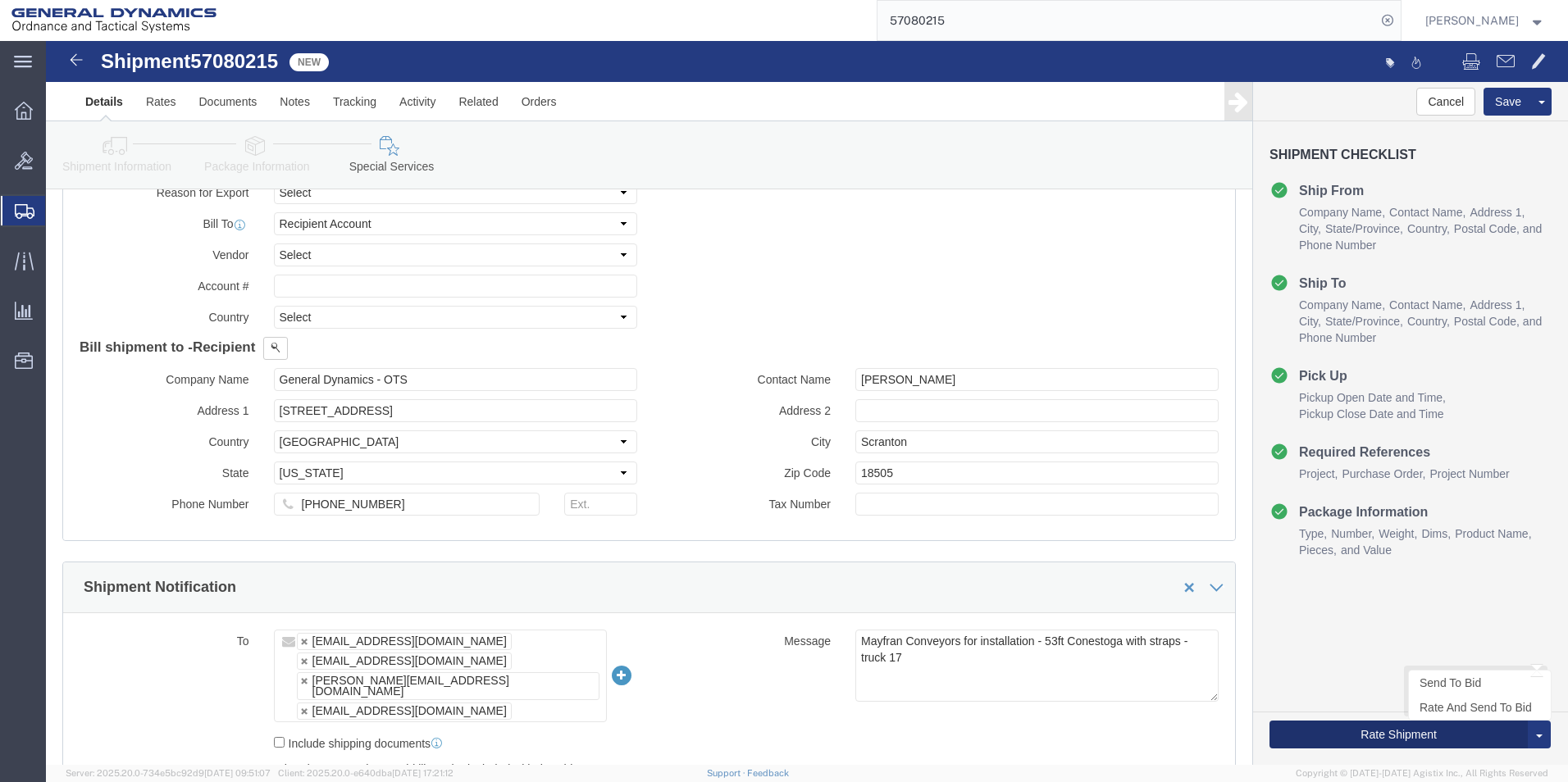
click button "Rate Shipment"
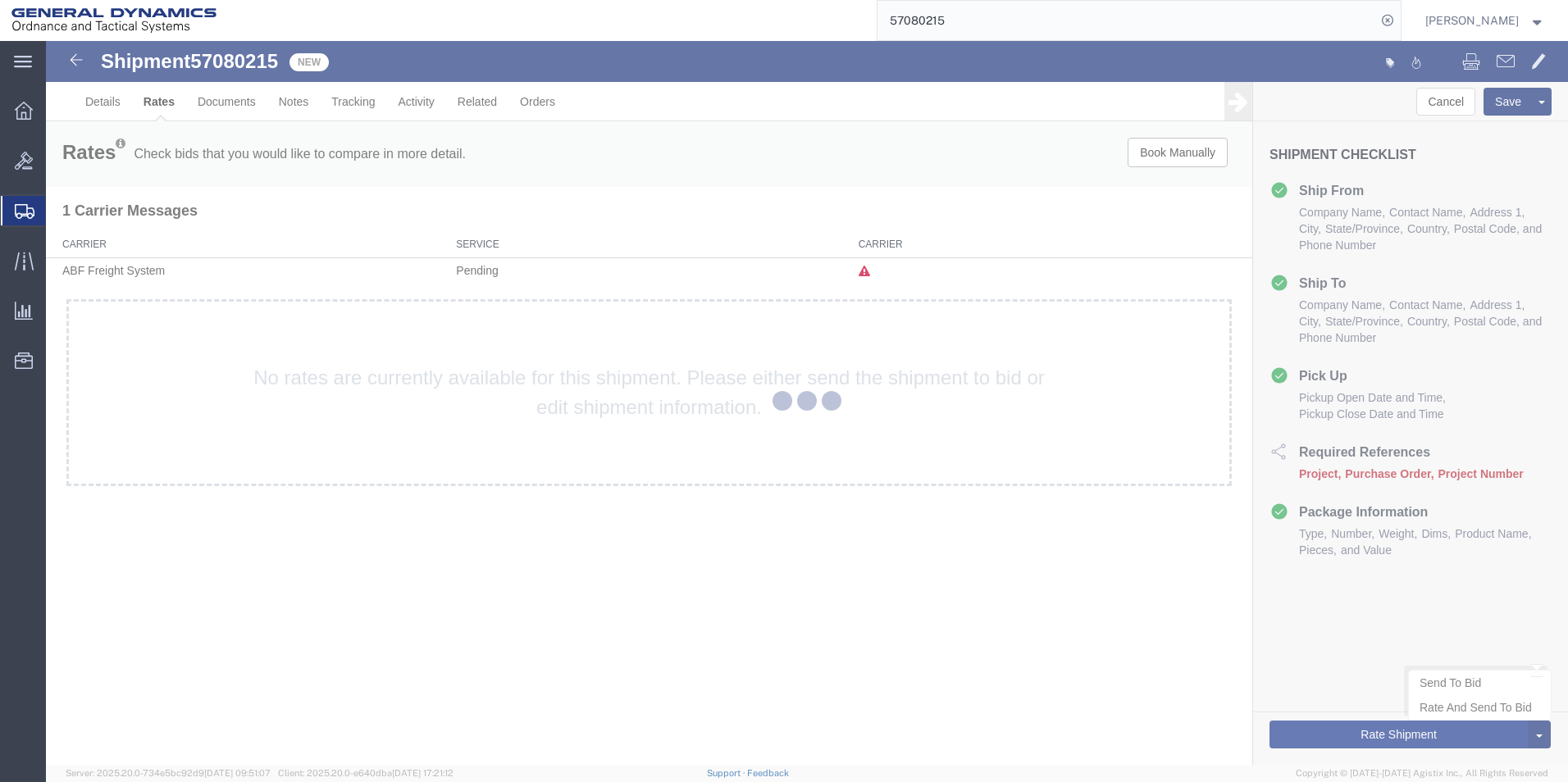
scroll to position [0, 0]
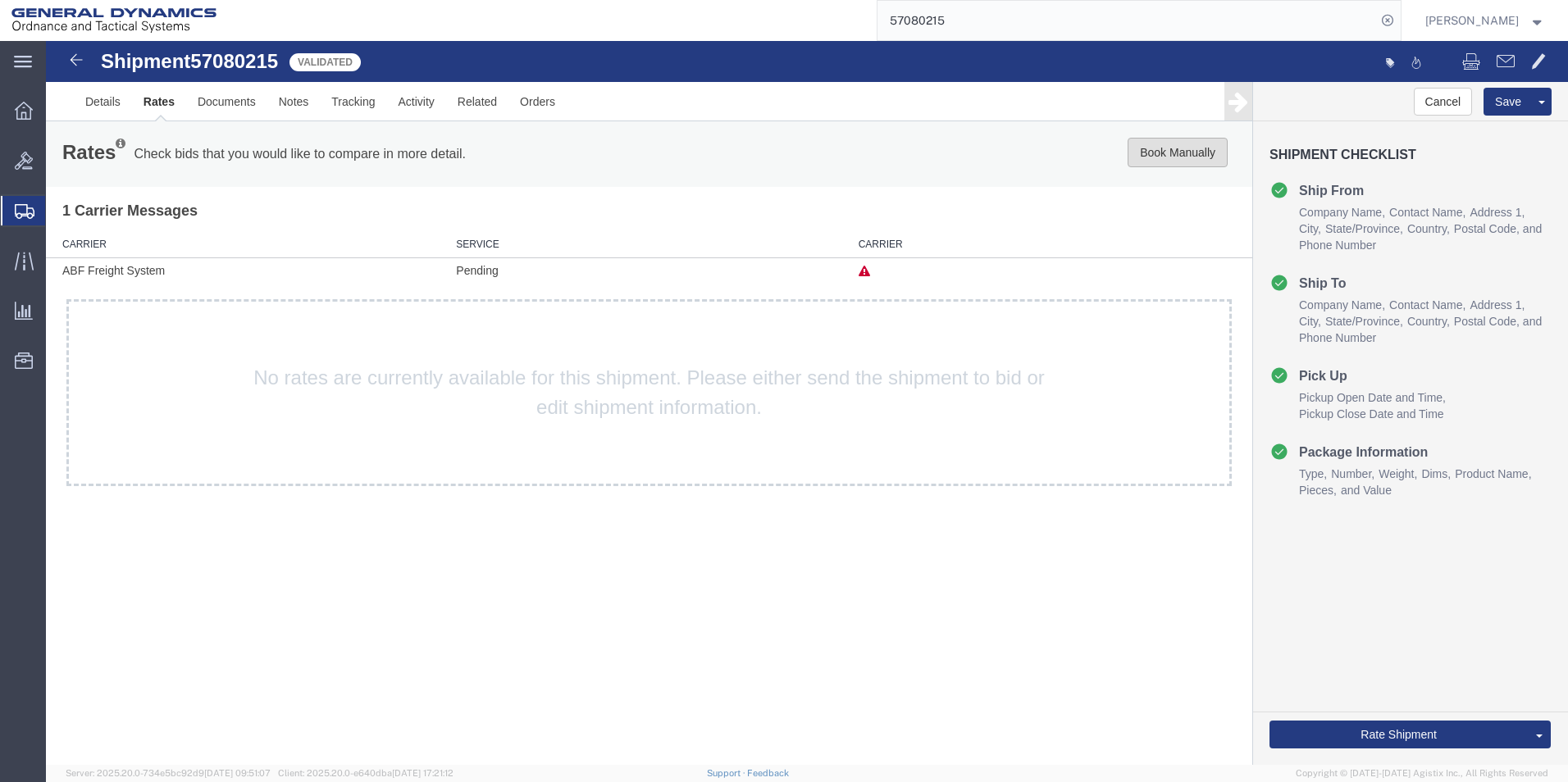
click at [1160, 148] on button "Book Manually" at bounding box center [1178, 152] width 100 height 30
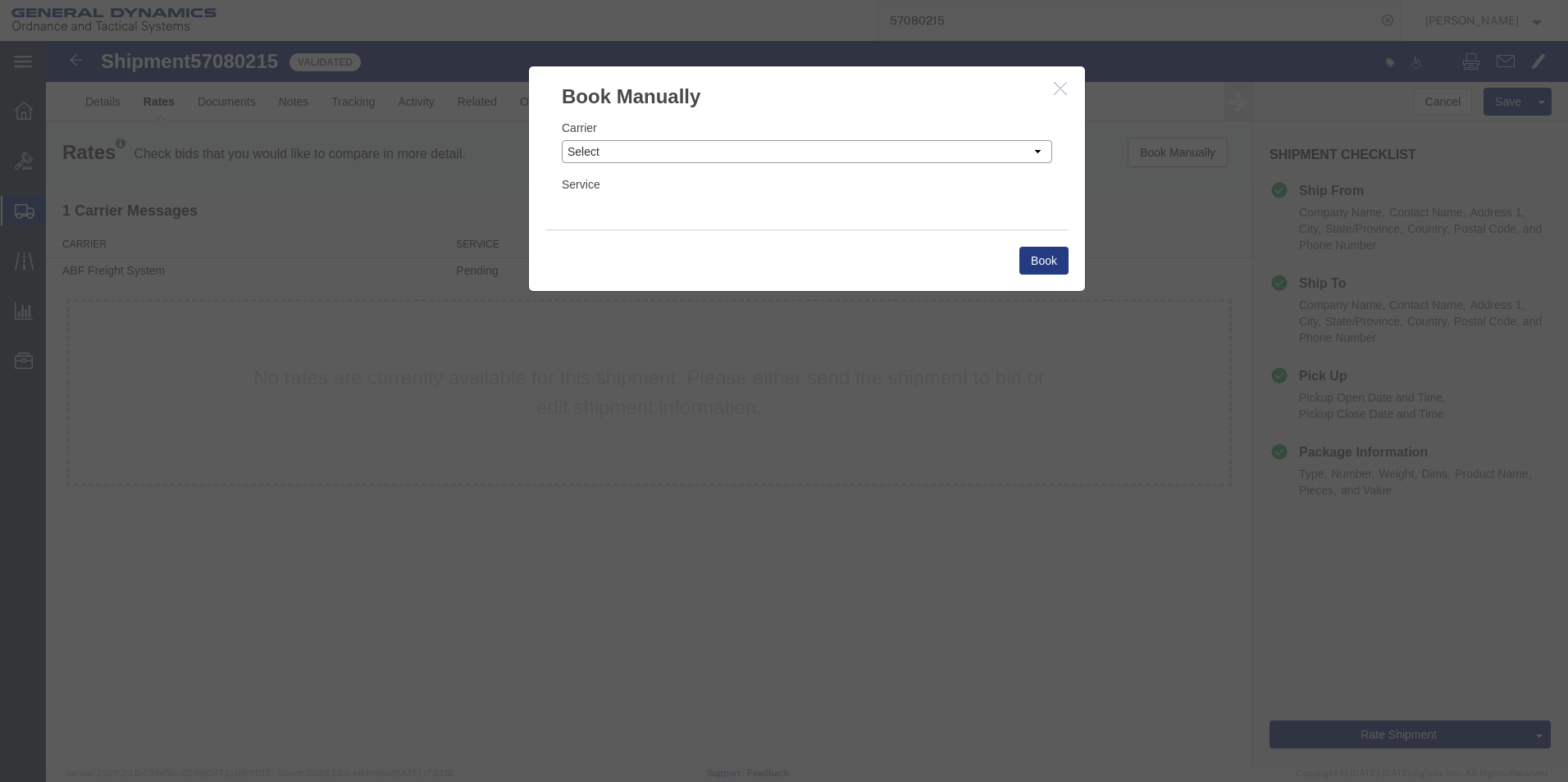
click at [628, 158] on select "Select Add New Carrier (and default service) AATCO ABF Freight System BNSF Logi…" at bounding box center [807, 151] width 490 height 23
select select "ADD_NEW_CARRIER"
click at [562, 140] on select "Select Add New Carrier (and default service) AATCO ABF Freight System BNSF Logi…" at bounding box center [807, 151] width 490 height 23
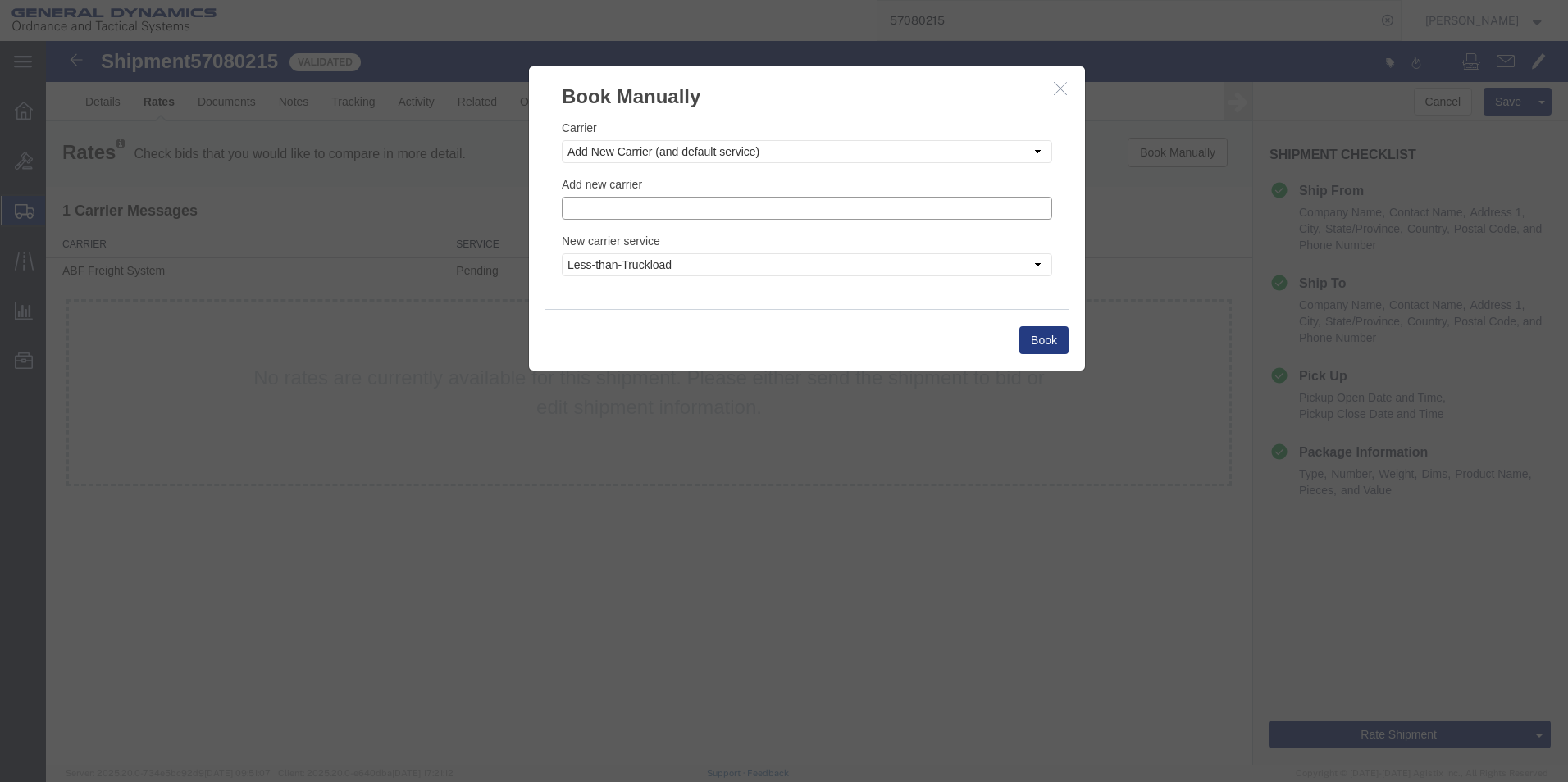
click at [658, 206] on input "text" at bounding box center [807, 207] width 490 height 23
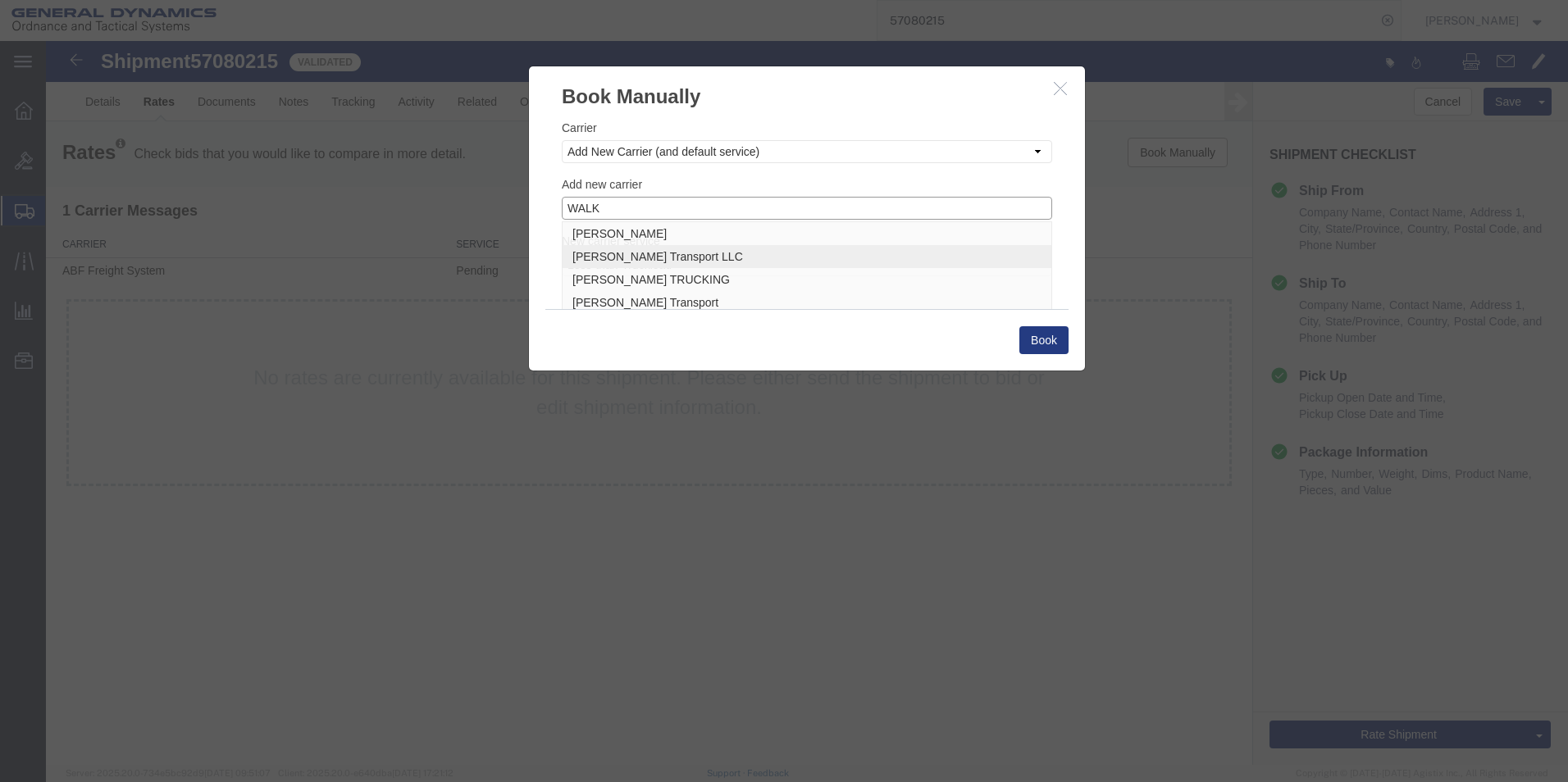
click at [659, 257] on p "[PERSON_NAME] Transport LLC" at bounding box center [807, 256] width 469 height 13
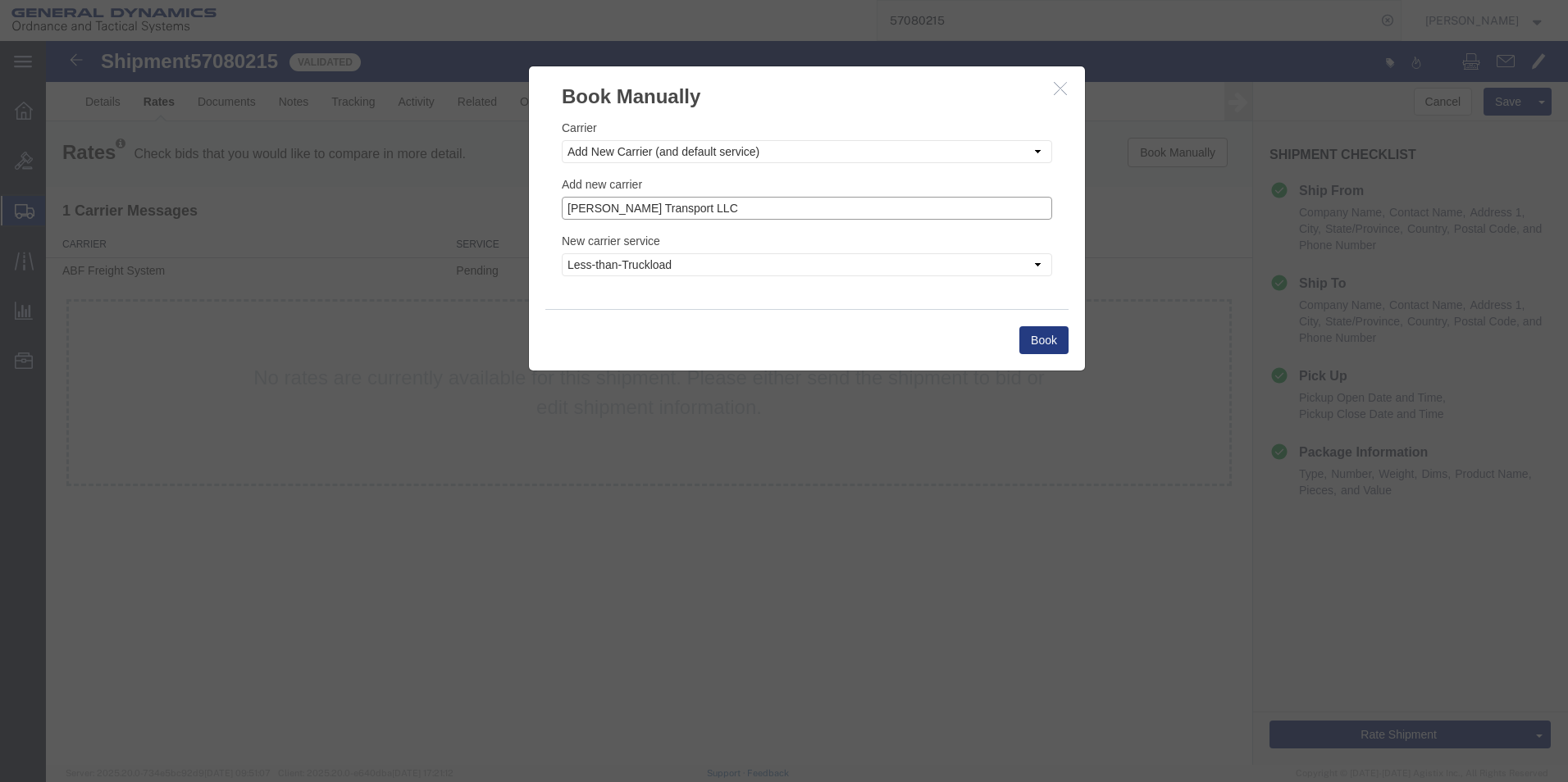
type input "[PERSON_NAME] Transport LLC"
click at [662, 266] on select "Less-than-Truckload Truckload Ocean Standard Rail Air" at bounding box center [807, 264] width 490 height 23
select select "TL"
click at [562, 253] on select "Less-than-Truckload Truckload Ocean Standard Rail Air" at bounding box center [807, 264] width 490 height 23
click at [1042, 333] on button "Book" at bounding box center [1044, 340] width 49 height 28
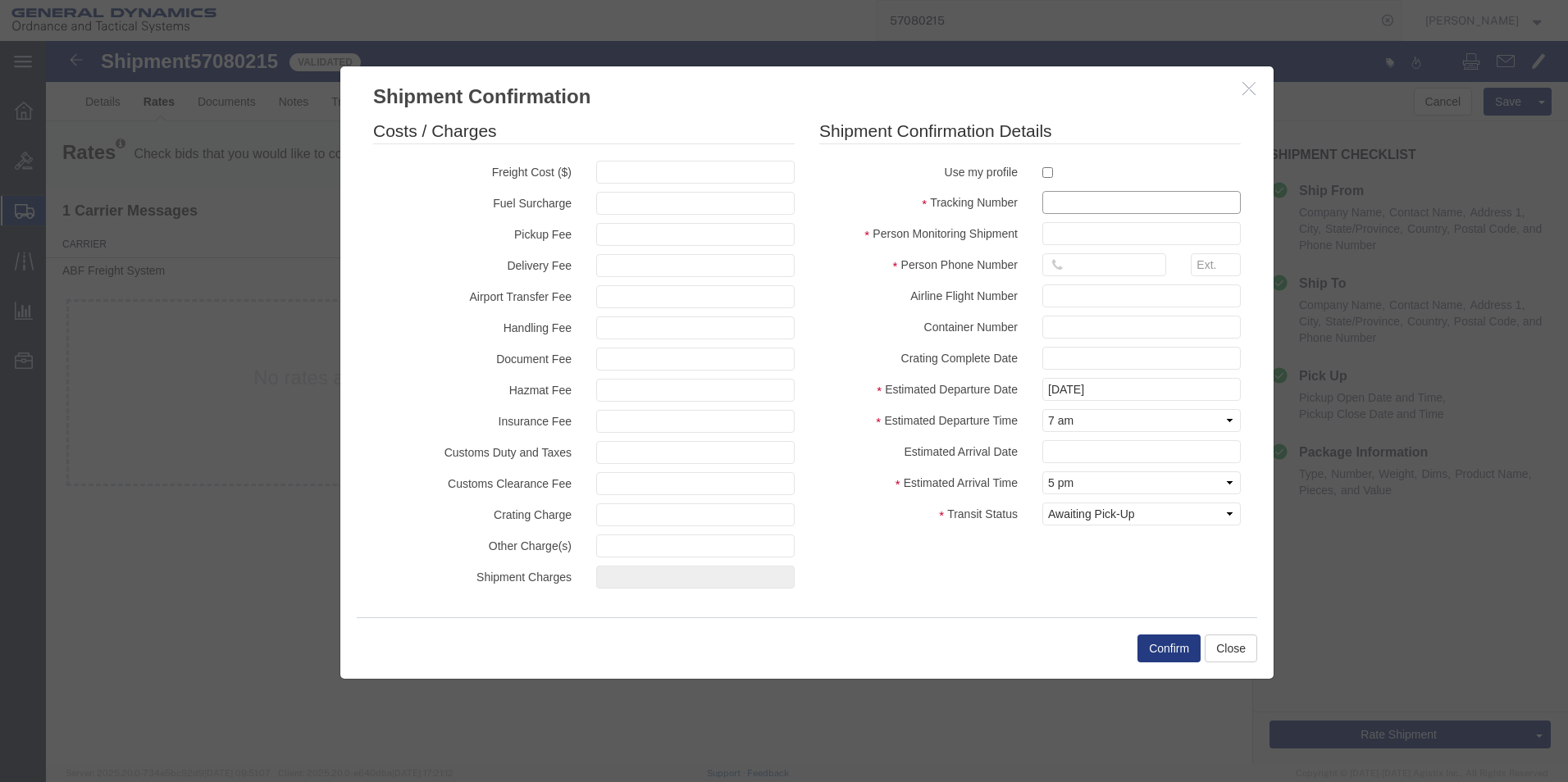
click at [1074, 205] on input "text" at bounding box center [1141, 202] width 198 height 23
type input "57080218"
type input "[PERSON_NAME]"
type input "5703401140"
type input "57080215"
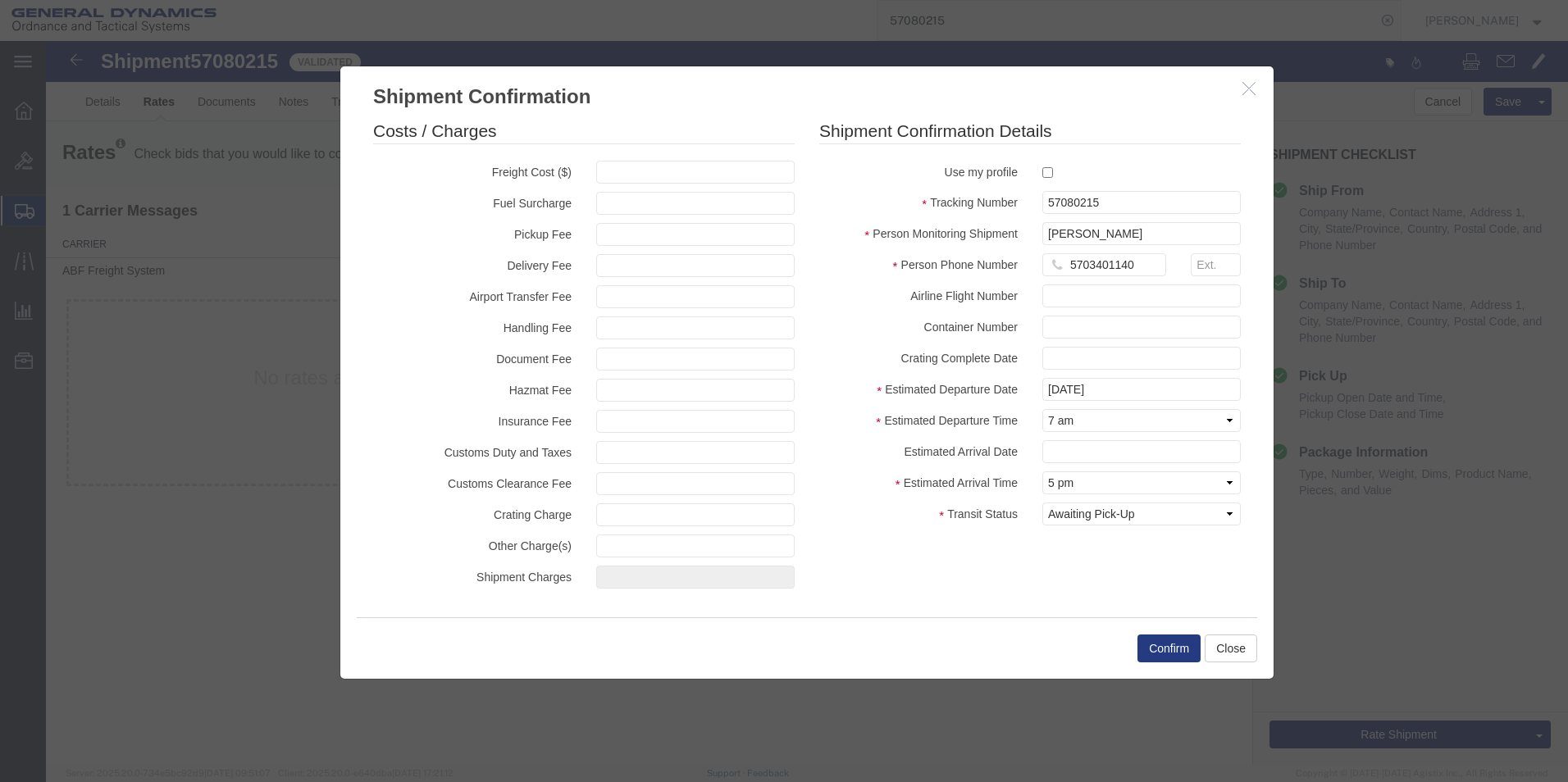
click at [992, 219] on fieldset "Shipment Confirmation Details Use my profile Tracking Number 57080215 Person Mo…" at bounding box center [1030, 326] width 422 height 415
click at [1167, 649] on button "Confirm" at bounding box center [1168, 648] width 63 height 28
